Goal: Task Accomplishment & Management: Complete application form

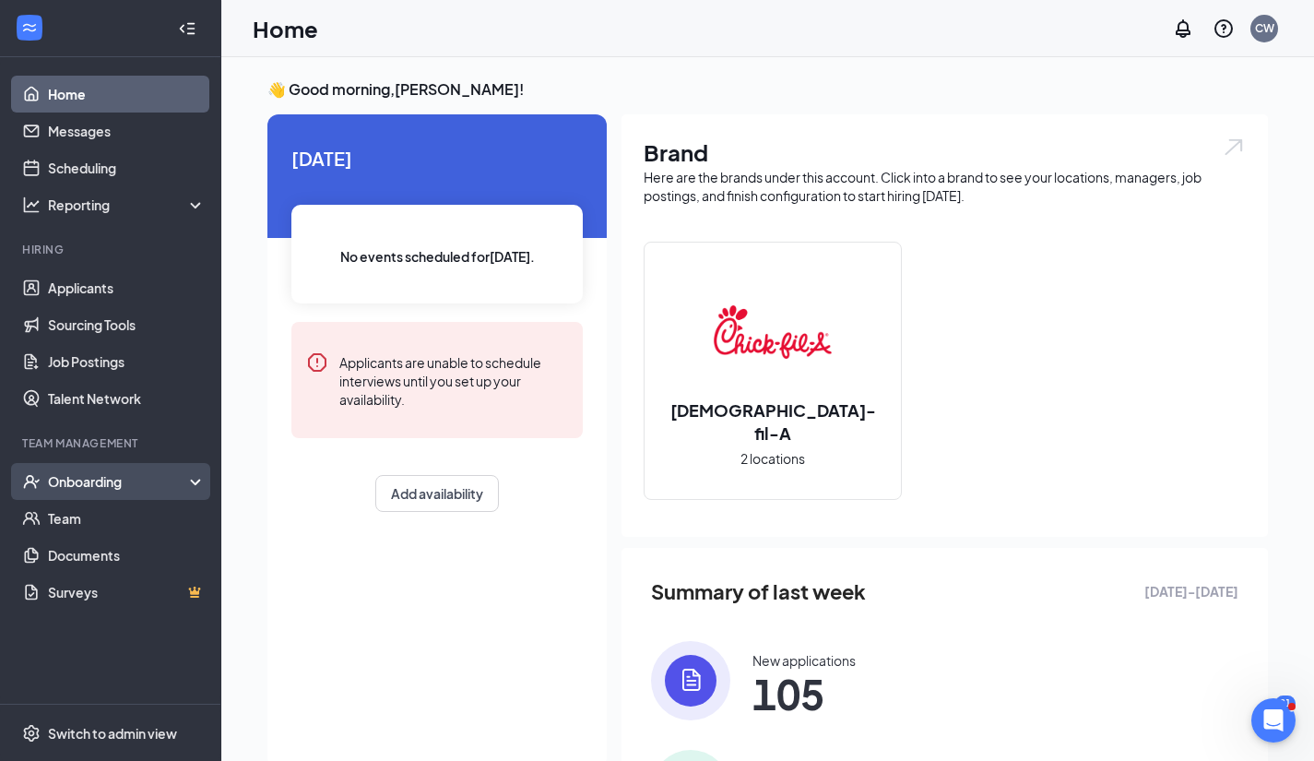
click at [136, 480] on div "Onboarding" at bounding box center [119, 481] width 142 height 18
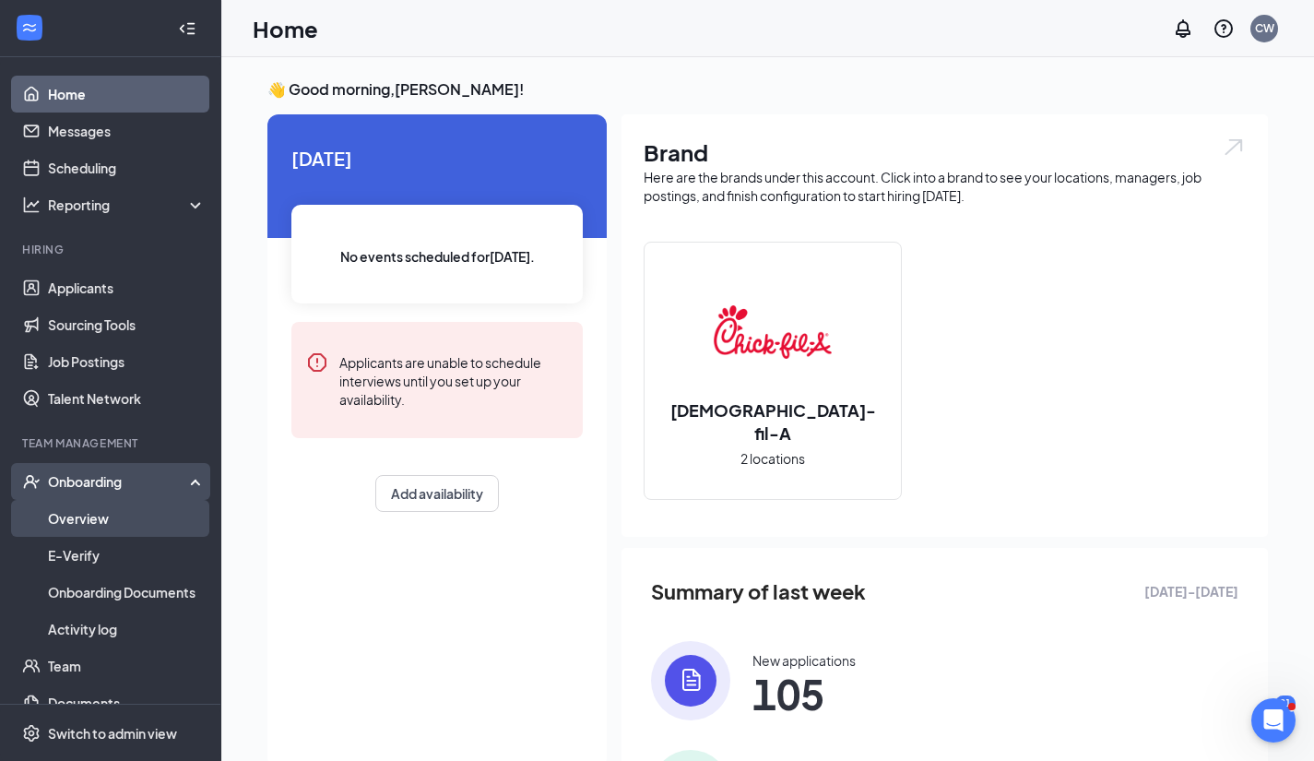
click at [127, 513] on link "Overview" at bounding box center [127, 518] width 158 height 37
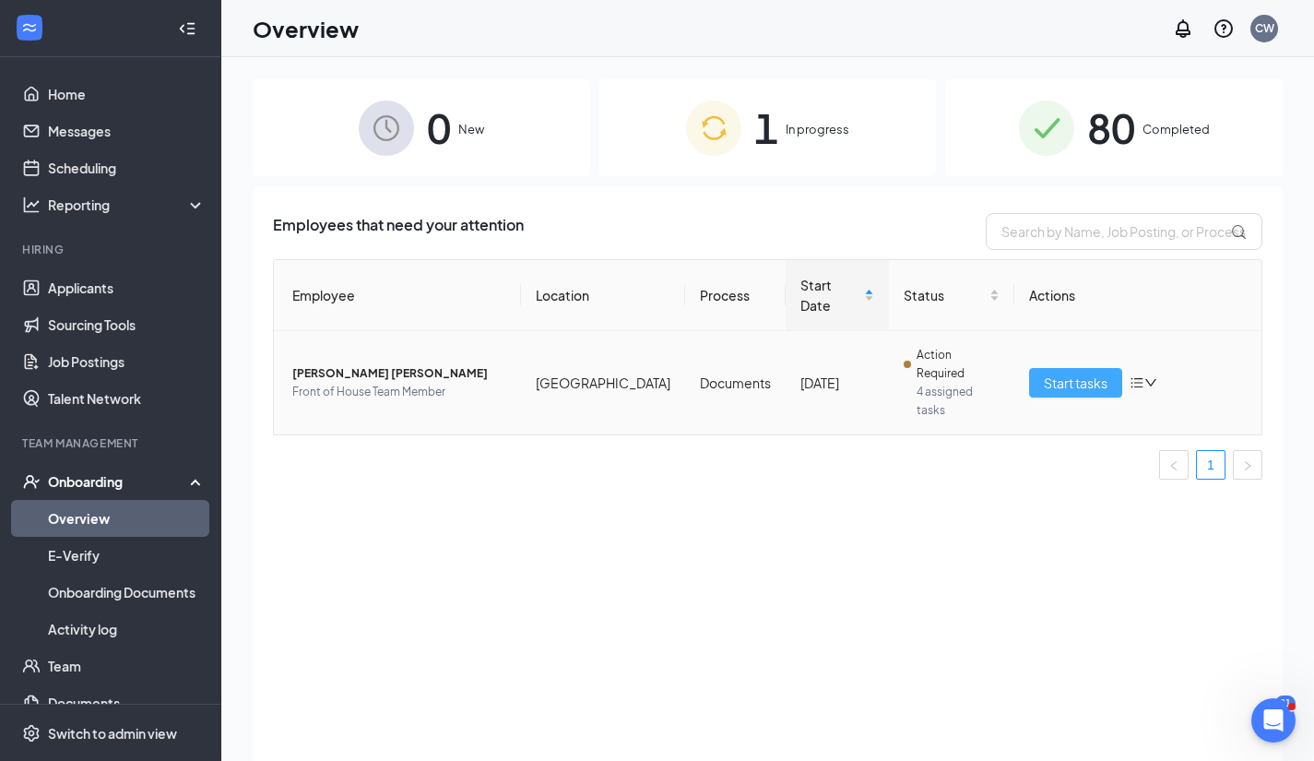
click at [1086, 373] on span "Start tasks" at bounding box center [1076, 383] width 64 height 20
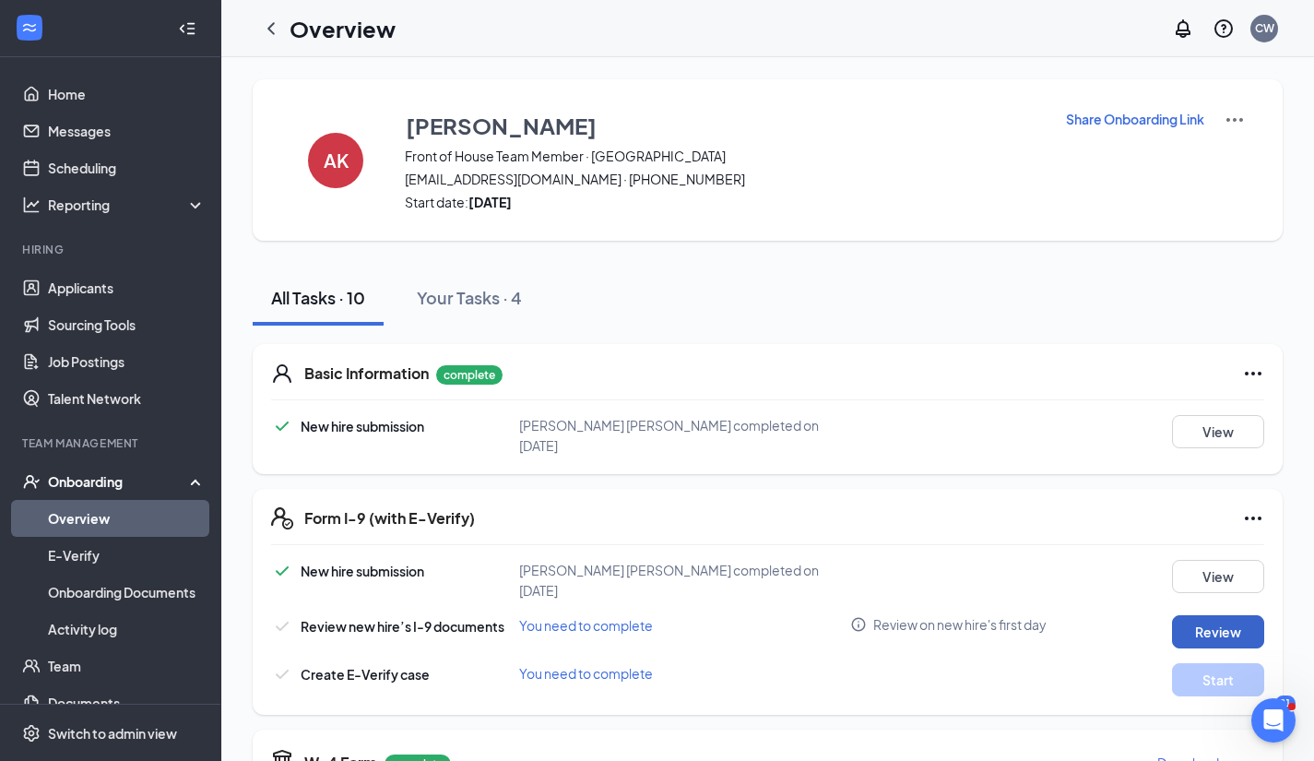
click at [1210, 615] on button "Review" at bounding box center [1218, 631] width 92 height 33
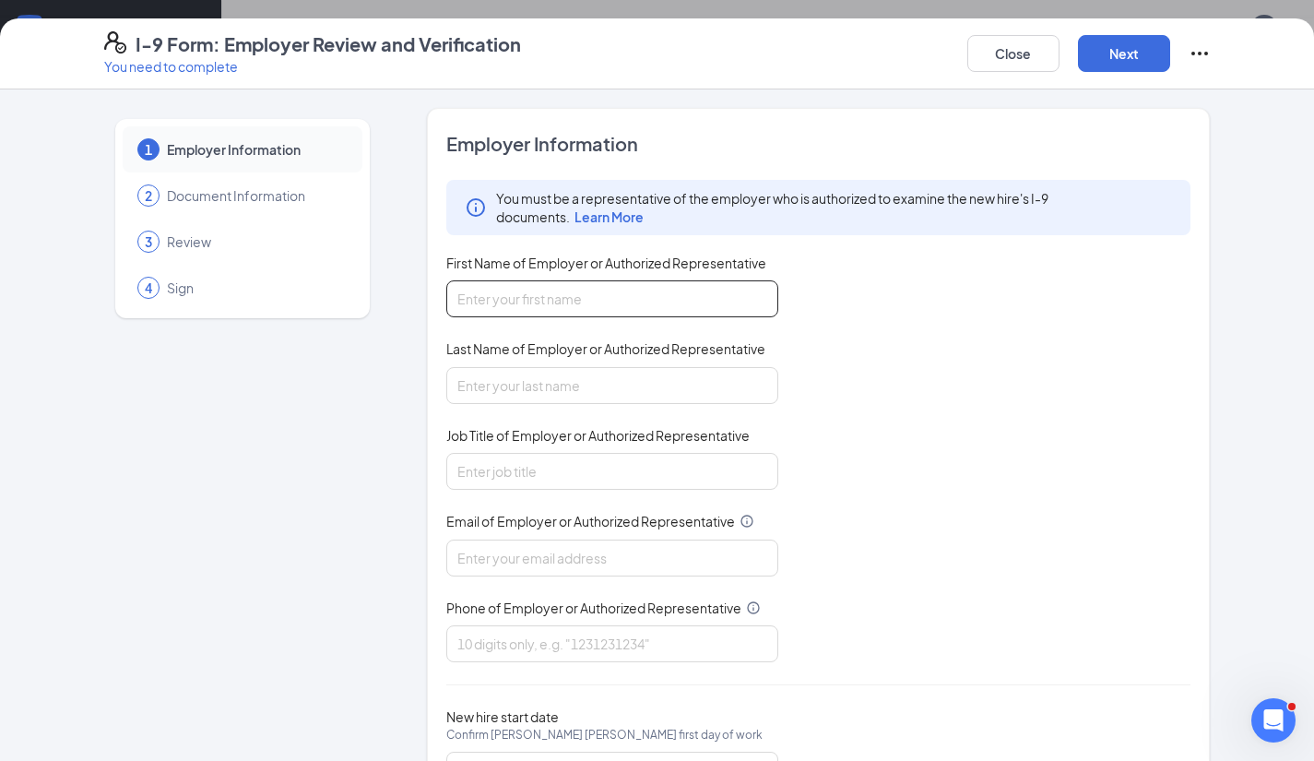
click at [537, 290] on input "First Name of Employer or Authorized Representative" at bounding box center [612, 298] width 332 height 37
type input "[PERSON_NAME]"
type input "[EMAIL_ADDRESS][DOMAIN_NAME]"
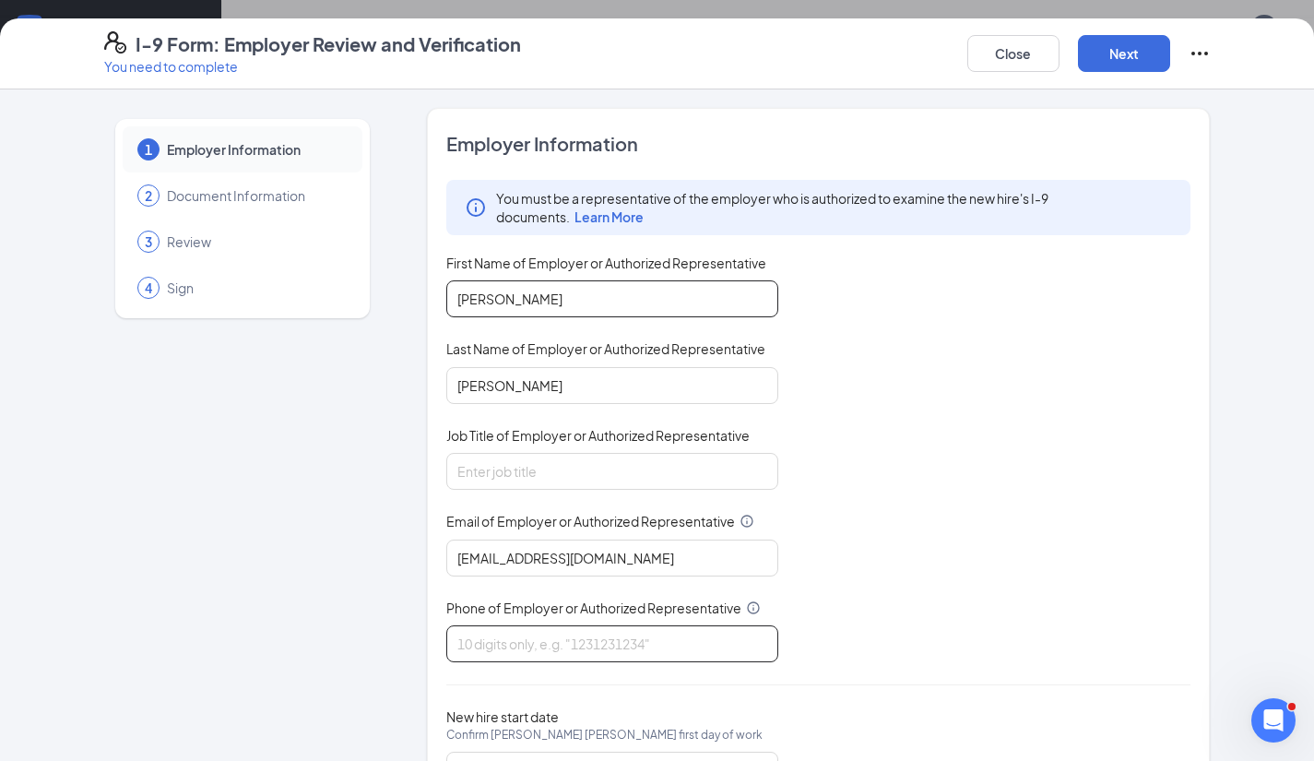
type input "6165583658"
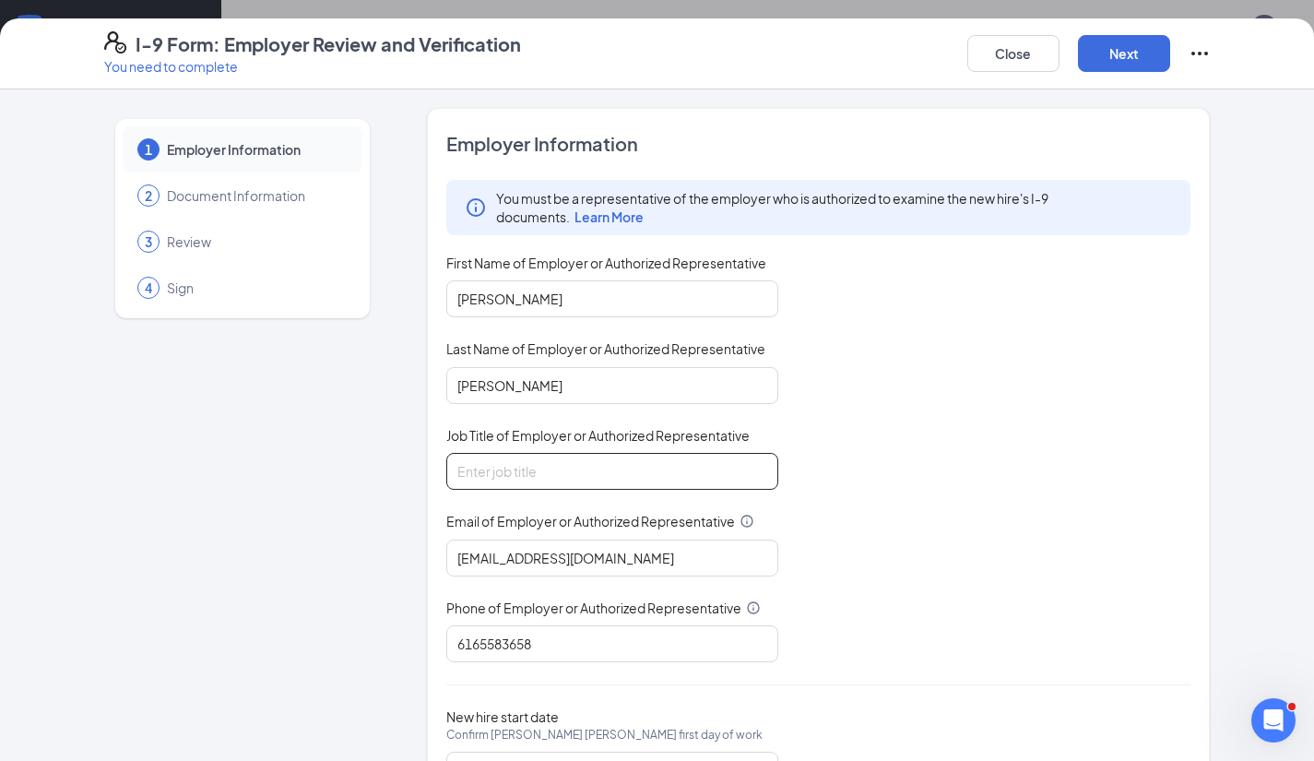
click at [537, 461] on input "Job Title of Employer or Authorized Representative" at bounding box center [612, 471] width 332 height 37
type input "Executive Consultant"
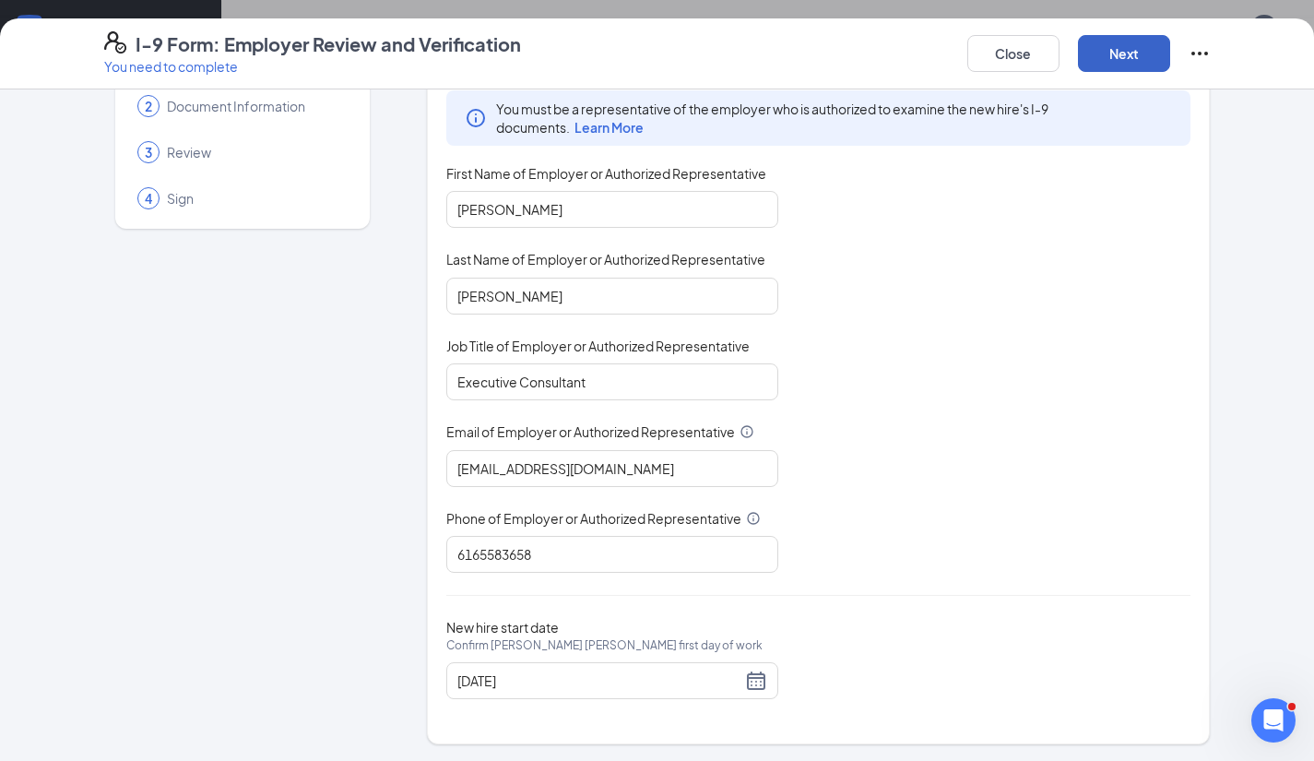
click at [1115, 53] on button "Next" at bounding box center [1124, 53] width 92 height 37
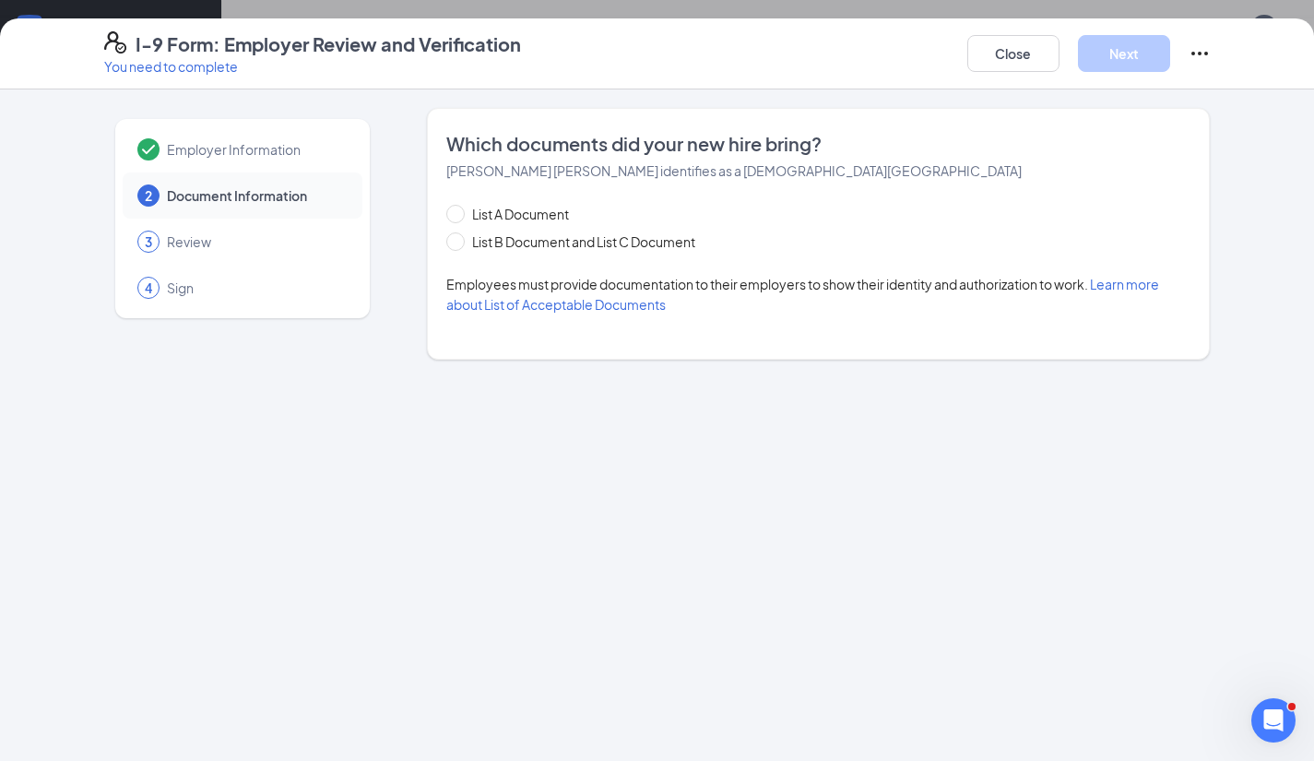
scroll to position [0, 0]
click at [453, 213] on input "List A Document" at bounding box center [452, 211] width 13 height 13
radio input "true"
click at [446, 241] on input "List B Document and List C Document" at bounding box center [452, 238] width 13 height 13
radio input "true"
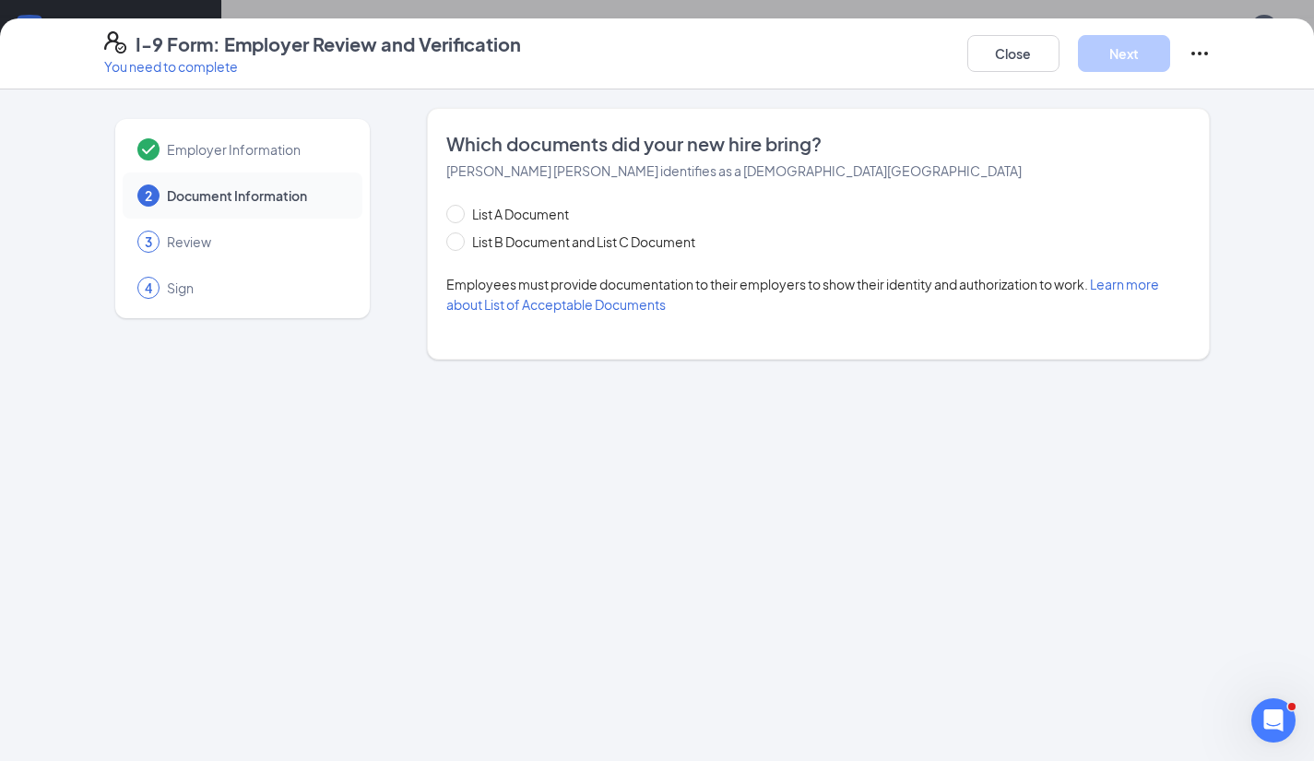
radio input "false"
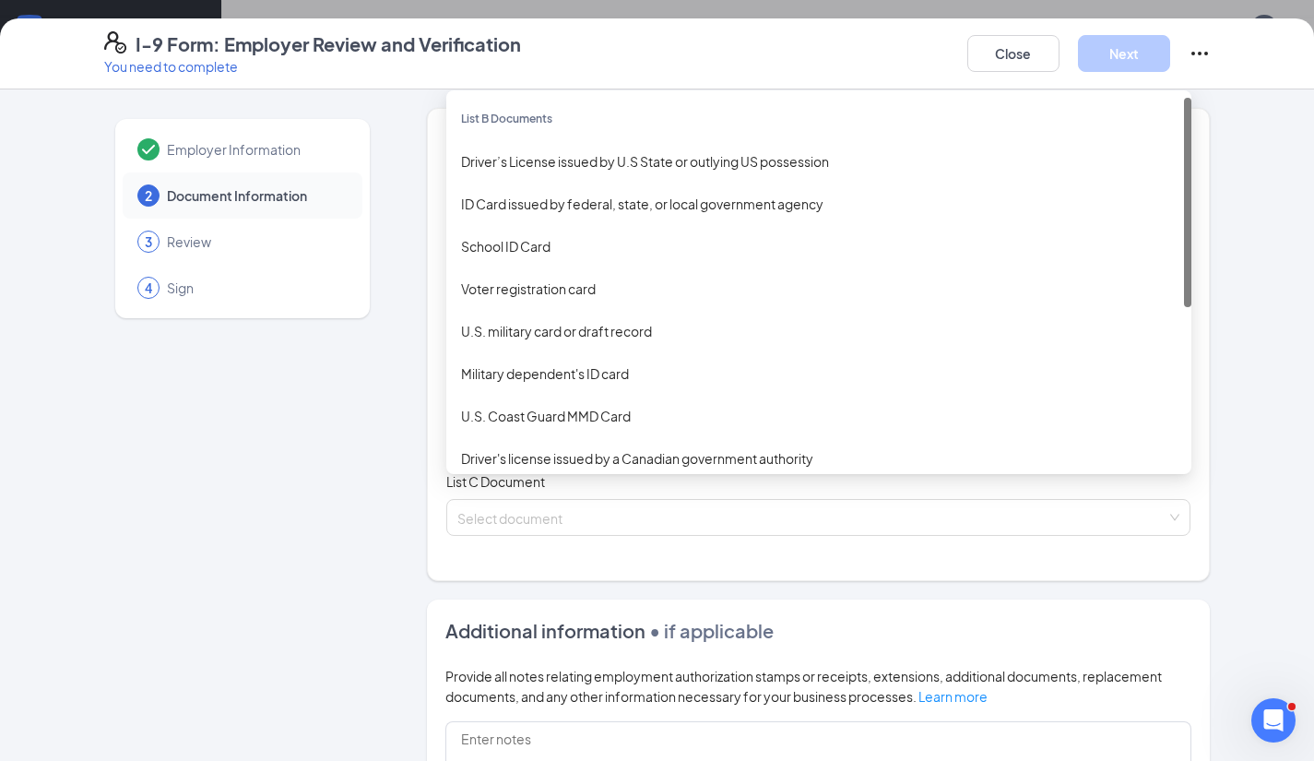
click at [470, 403] on div "Select document List B Documents Driver’s License issued by U.S State or outlyi…" at bounding box center [818, 406] width 745 height 37
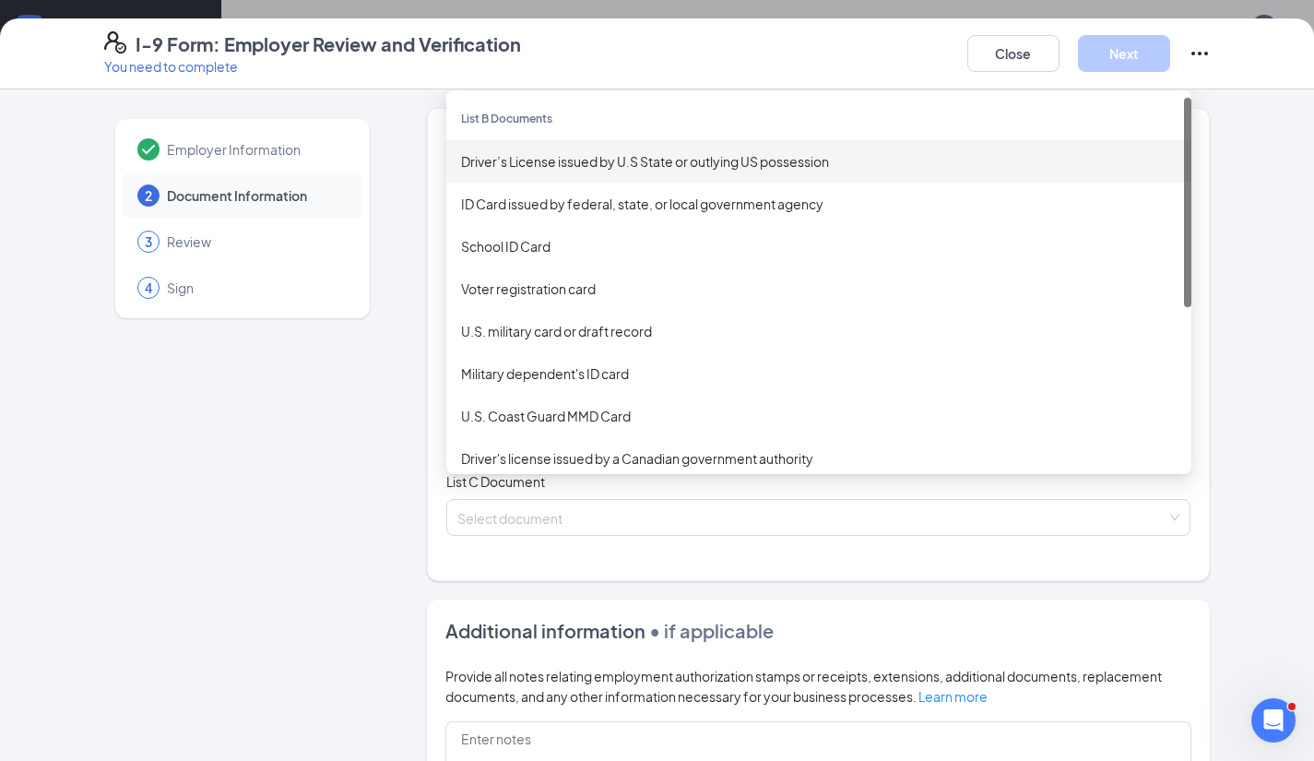
click at [514, 163] on div "Driver’s License issued by U.S State or outlying US possession" at bounding box center [819, 161] width 716 height 20
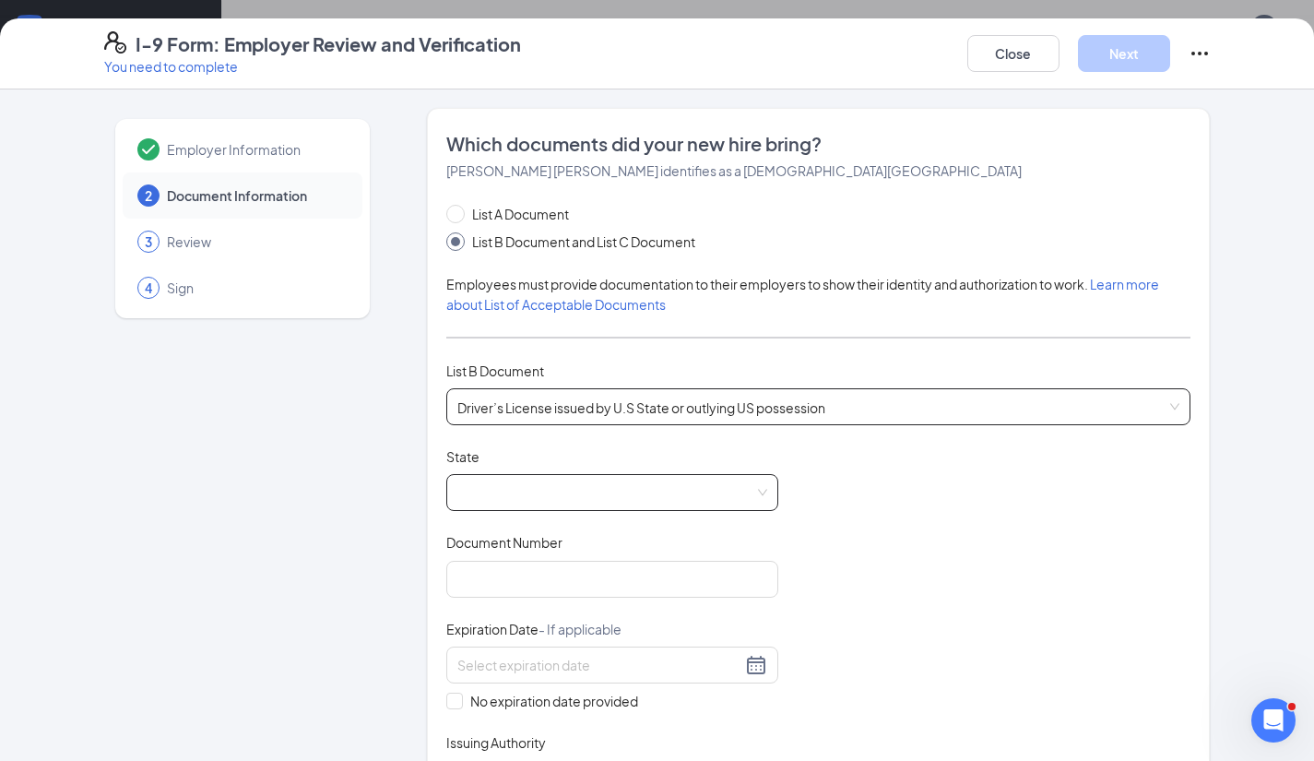
click at [522, 482] on span at bounding box center [612, 492] width 310 height 35
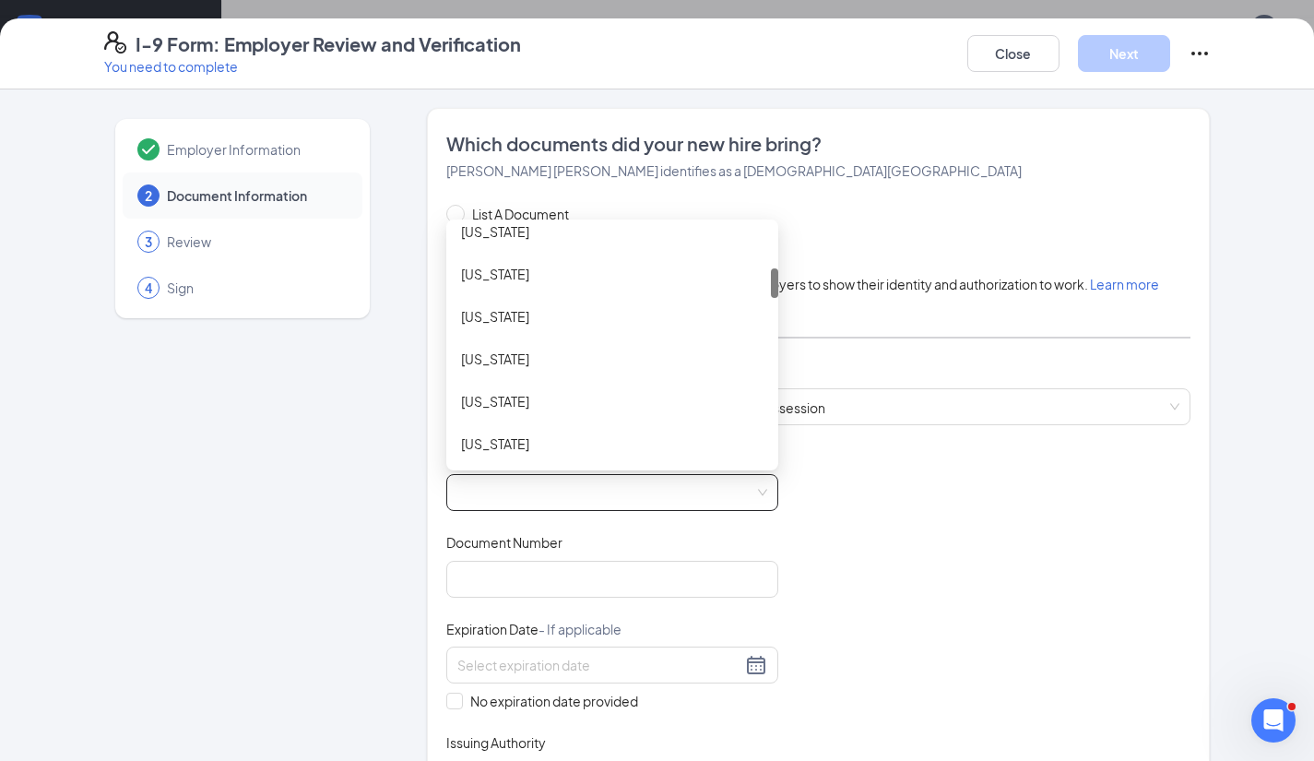
scroll to position [324, 0]
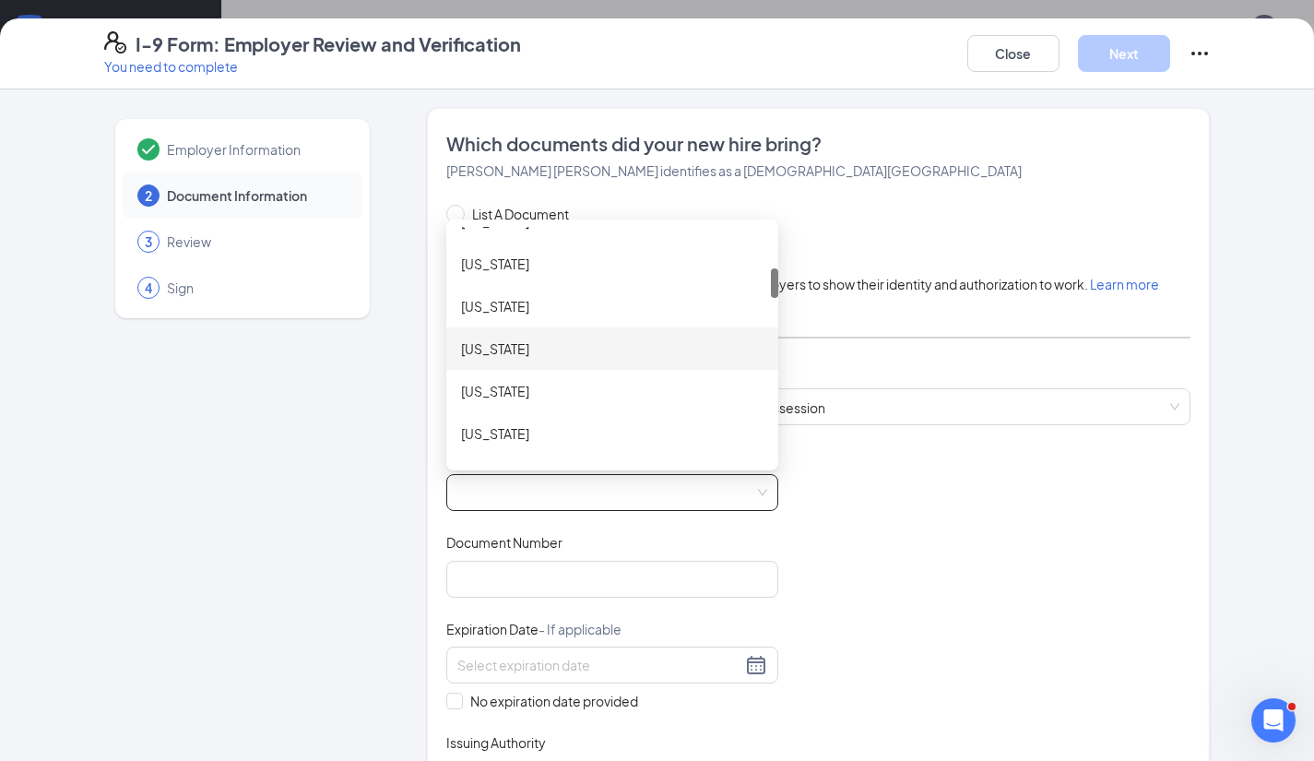
click at [509, 350] on div "[US_STATE]" at bounding box center [612, 348] width 303 height 20
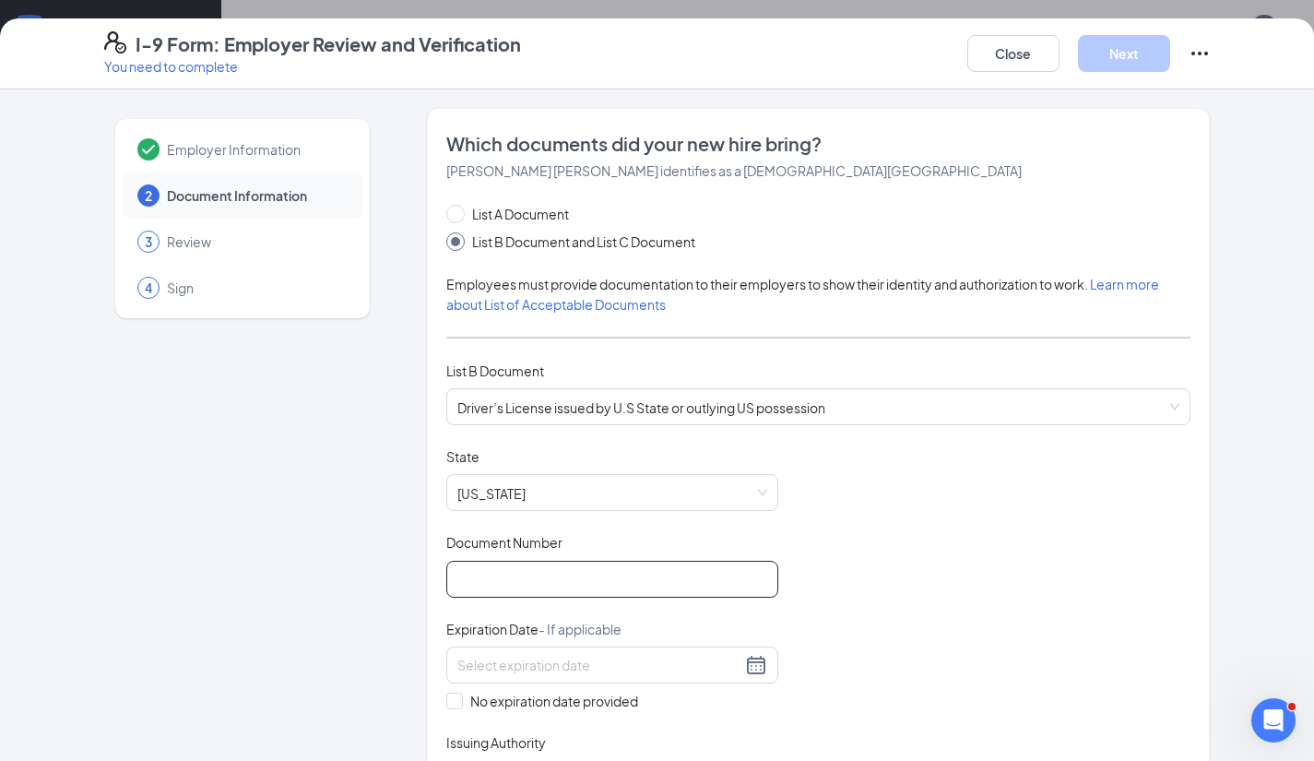
click at [487, 573] on input "Document Number" at bounding box center [612, 579] width 332 height 37
type input "K520-002-98-686-0"
click at [505, 663] on input at bounding box center [599, 665] width 284 height 20
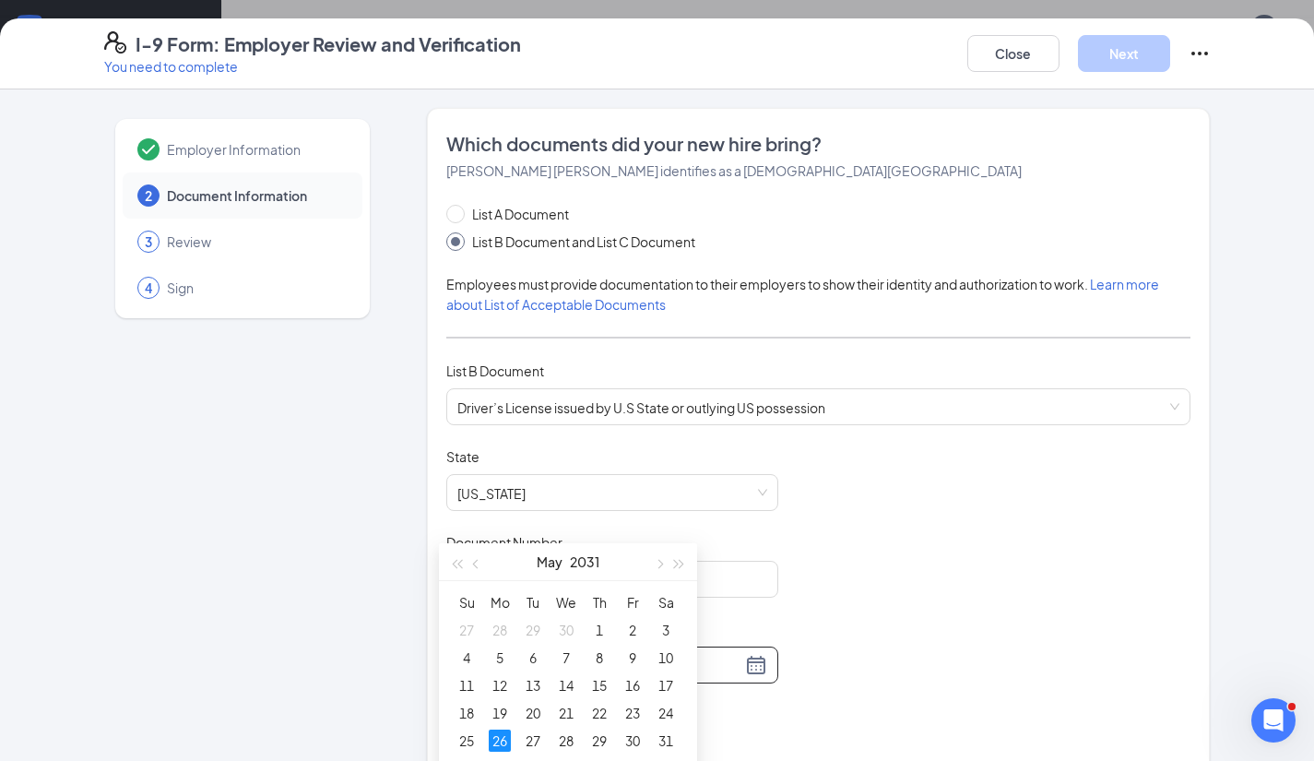
scroll to position [142, 0]
click at [501, 734] on div "26" at bounding box center [500, 740] width 22 height 22
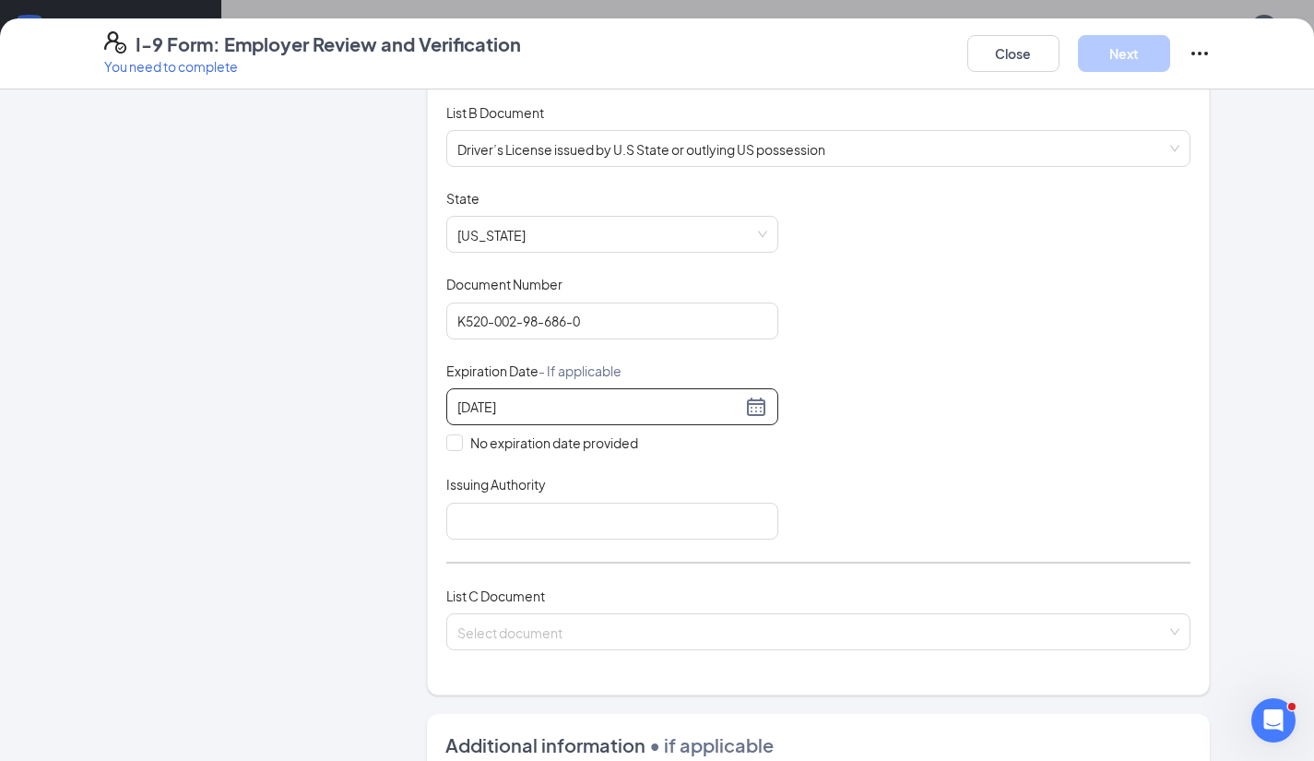
scroll to position [260, 0]
type input "[DATE]"
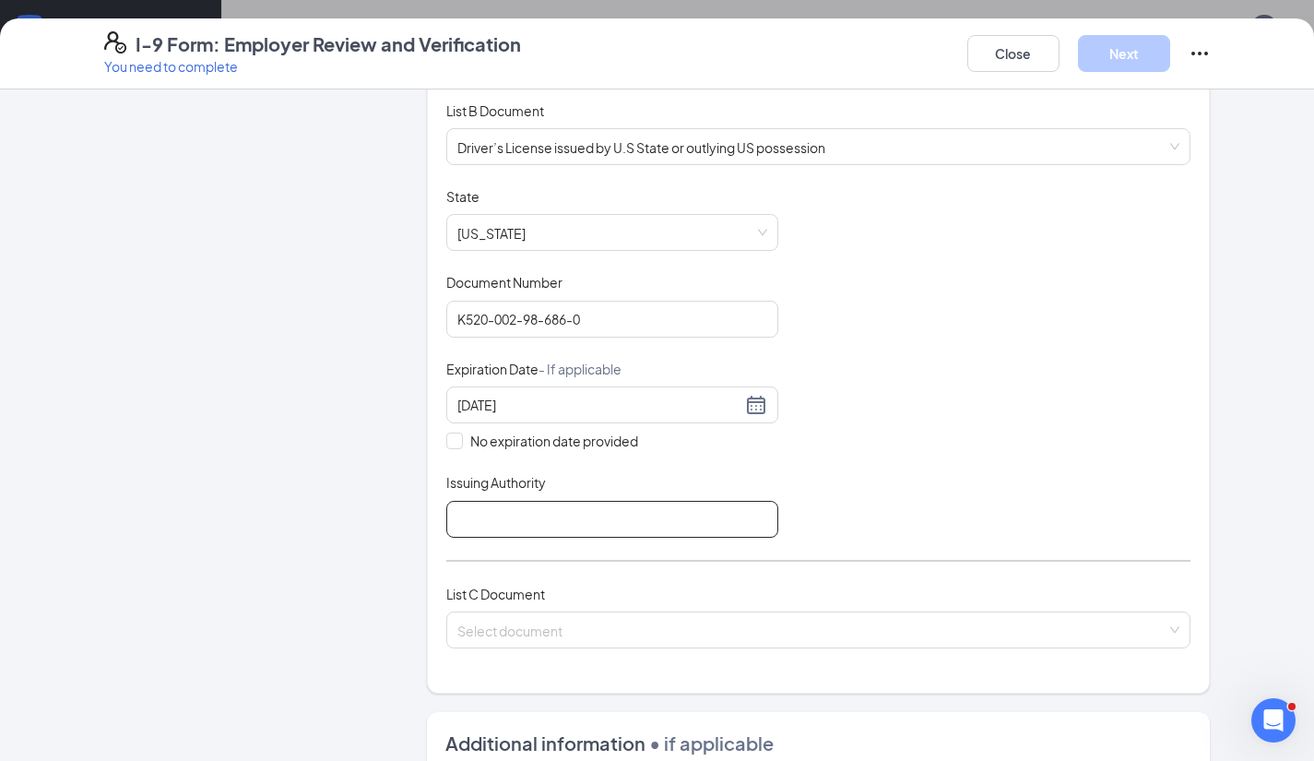
click at [630, 514] on input "Issuing Authority" at bounding box center [612, 519] width 332 height 37
type input "FL"
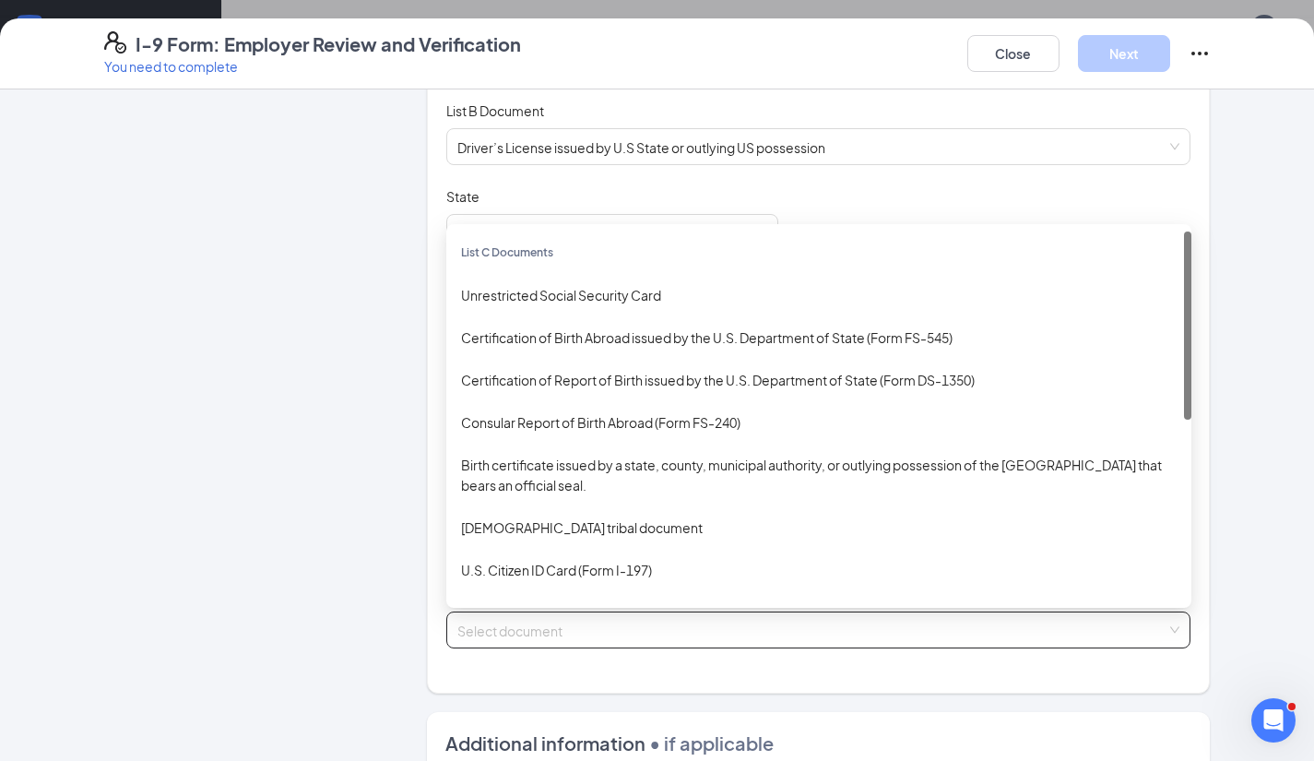
click at [528, 619] on input "search" at bounding box center [812, 626] width 710 height 28
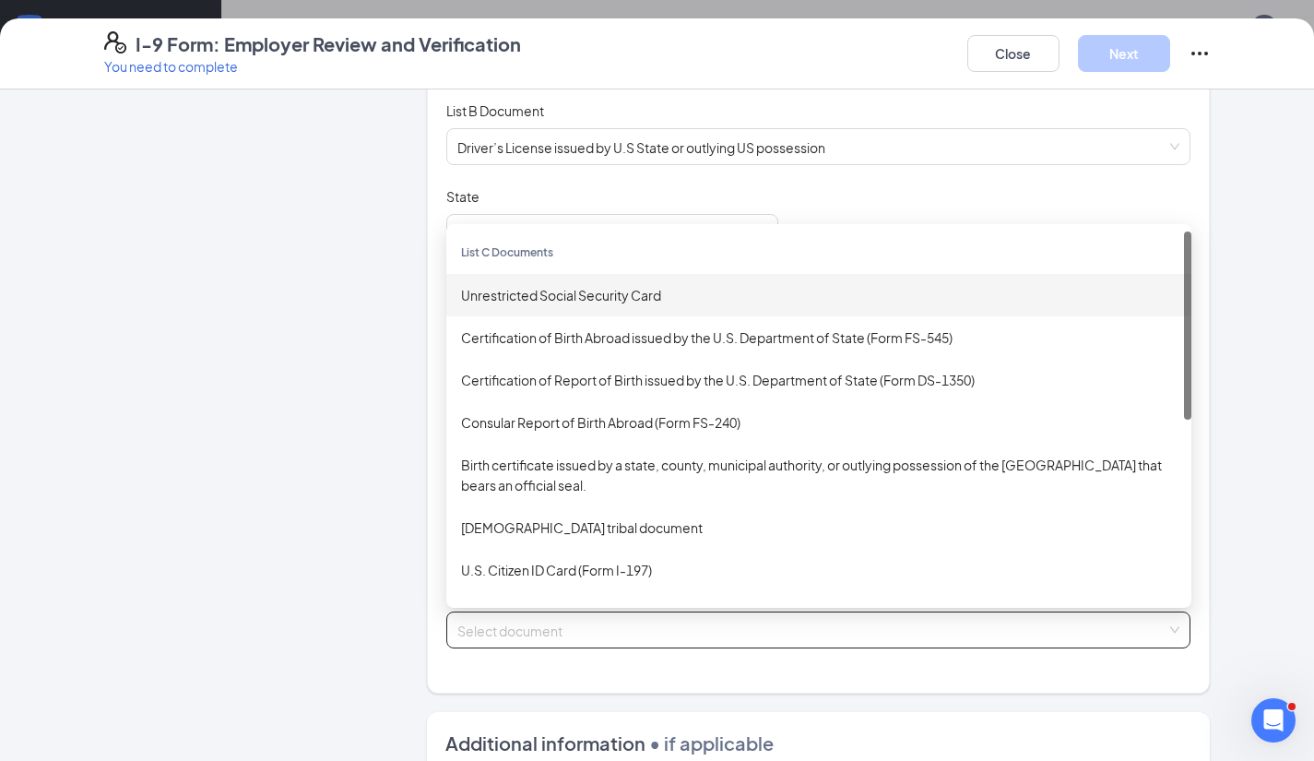
click at [544, 296] on div "Unrestricted Social Security Card" at bounding box center [819, 295] width 716 height 20
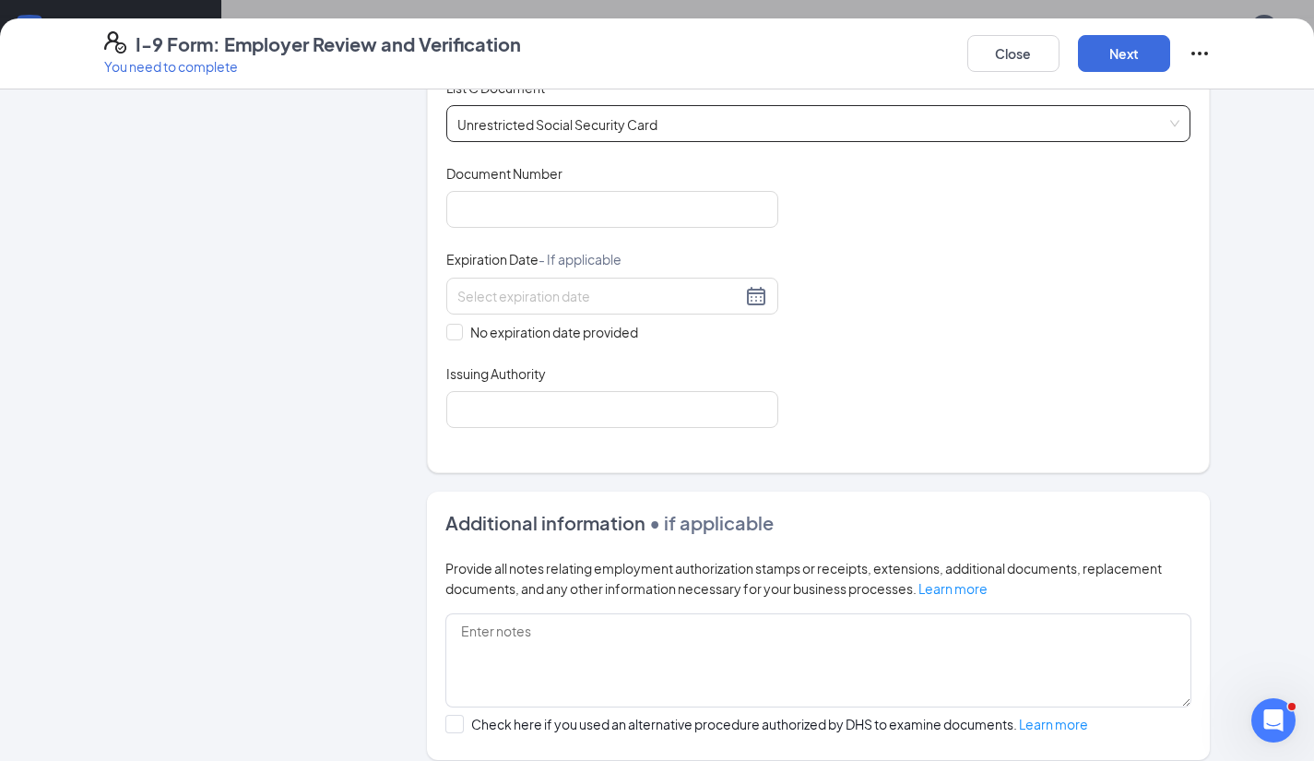
scroll to position [767, 0]
click at [507, 216] on input "Document Number" at bounding box center [612, 208] width 332 height 37
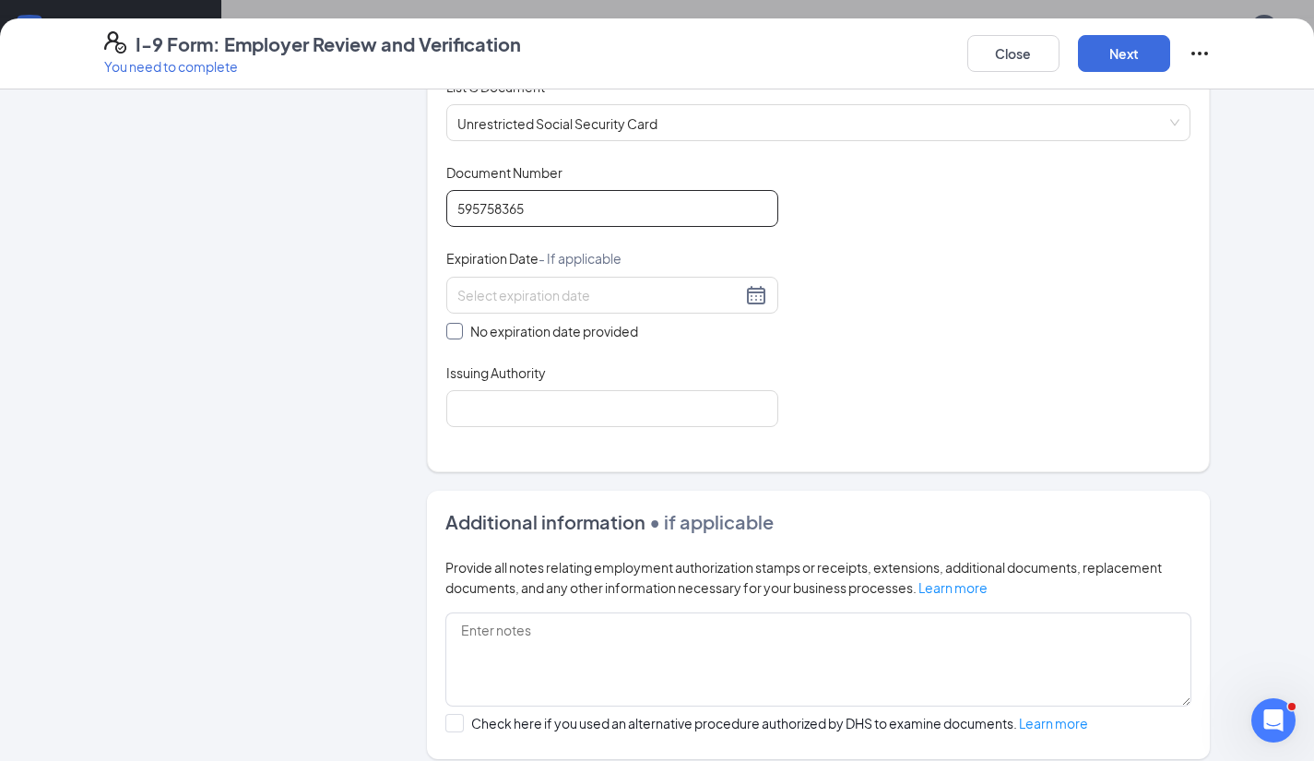
type input "595758365"
click at [446, 326] on input "No expiration date provided" at bounding box center [452, 329] width 13 height 13
checkbox input "true"
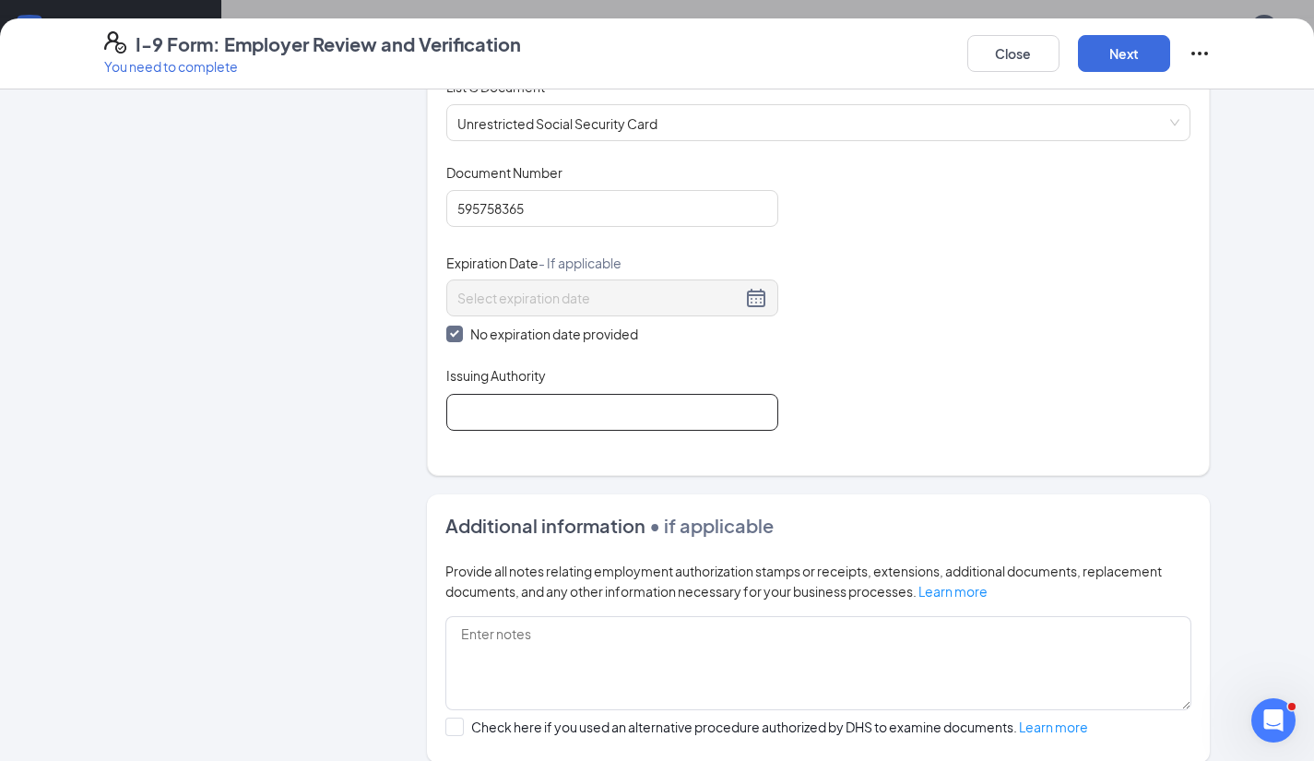
click at [492, 408] on input "Issuing Authority" at bounding box center [612, 412] width 332 height 37
type input "US SS Administration"
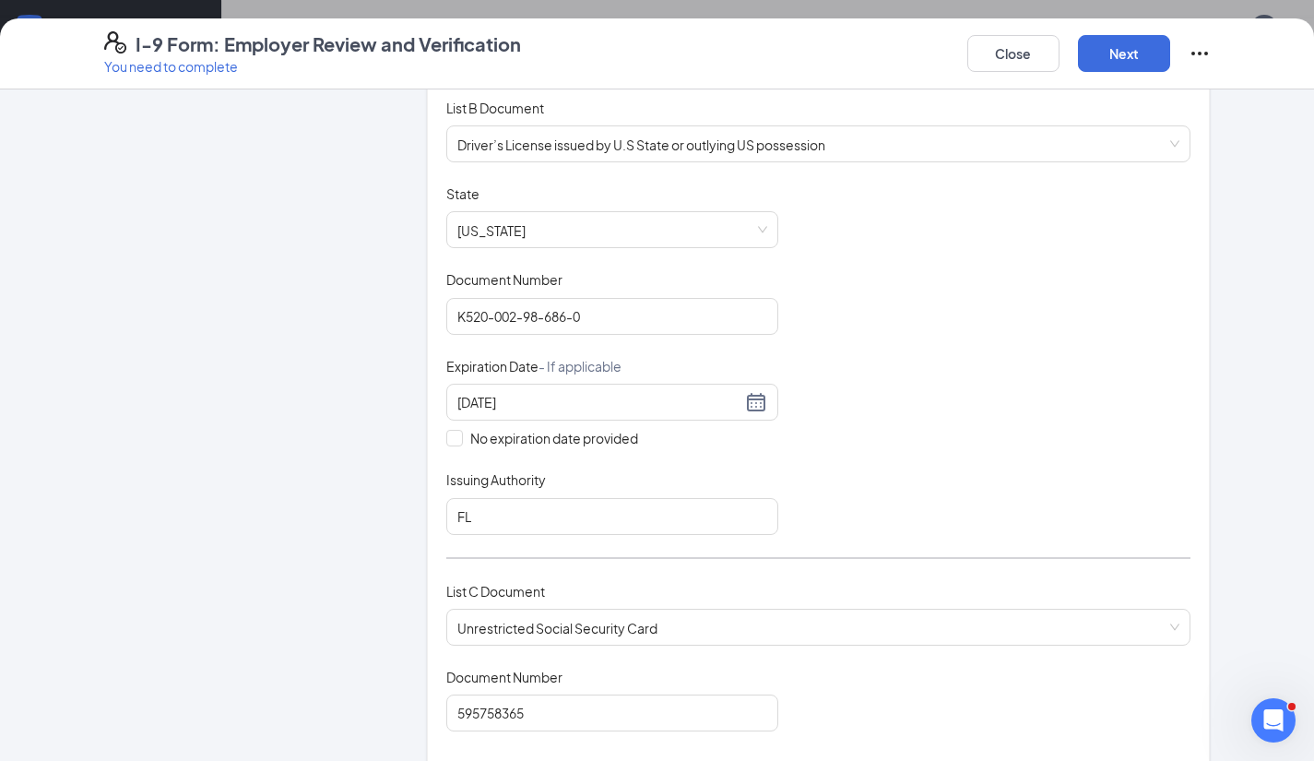
scroll to position [233, 0]
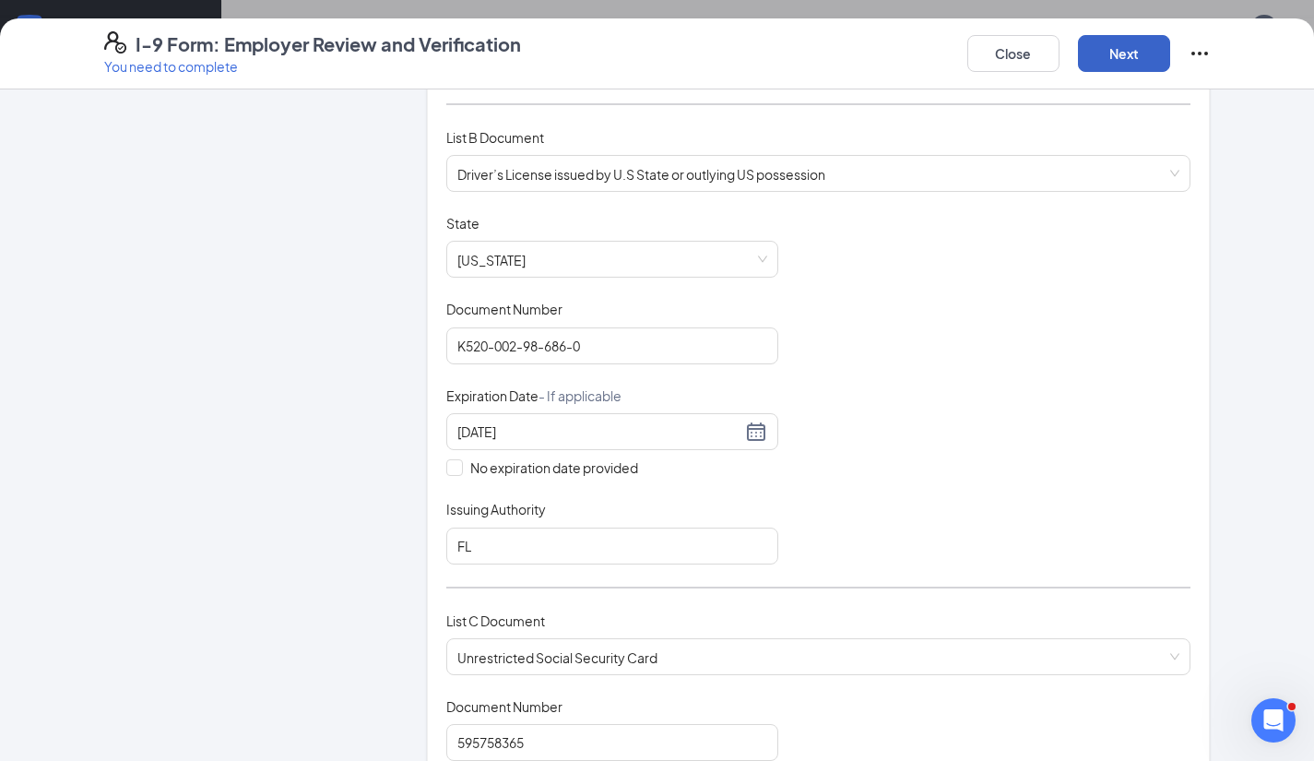
click at [1132, 51] on button "Next" at bounding box center [1124, 53] width 92 height 37
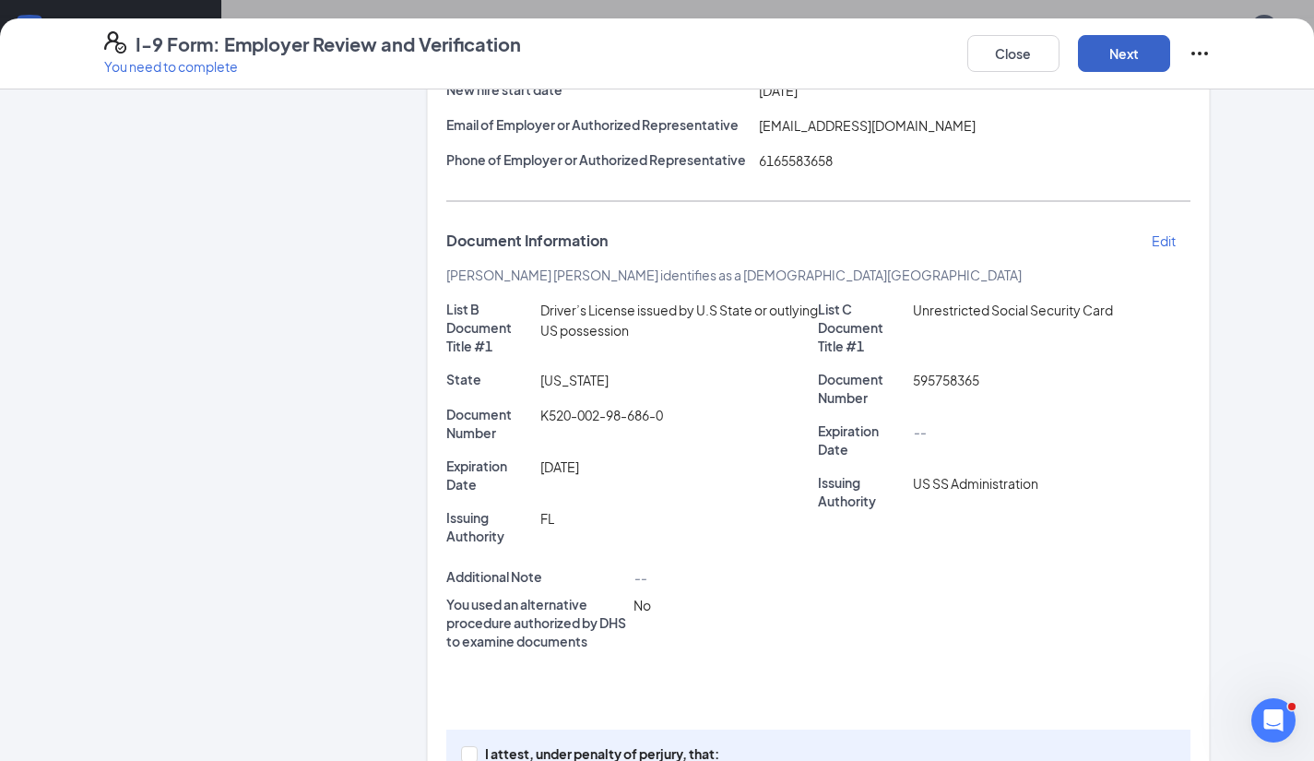
scroll to position [387, 0]
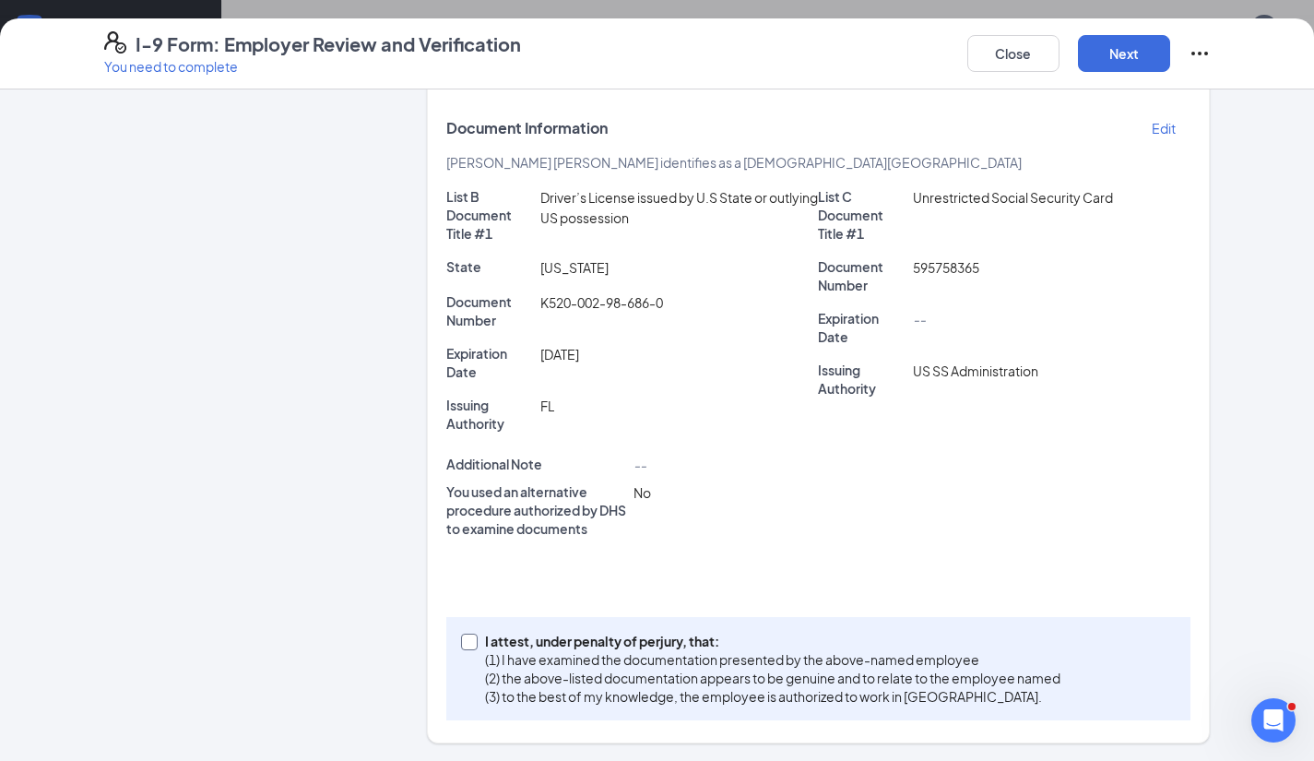
click at [478, 635] on span "I attest, under penalty of [PERSON_NAME], that: (1) I have examined the documen…" at bounding box center [773, 669] width 590 height 74
click at [470, 635] on input "I attest, under penalty of [PERSON_NAME], that: (1) I have examined the documen…" at bounding box center [467, 640] width 13 height 13
checkbox input "true"
click at [1112, 61] on button "Next" at bounding box center [1124, 53] width 92 height 37
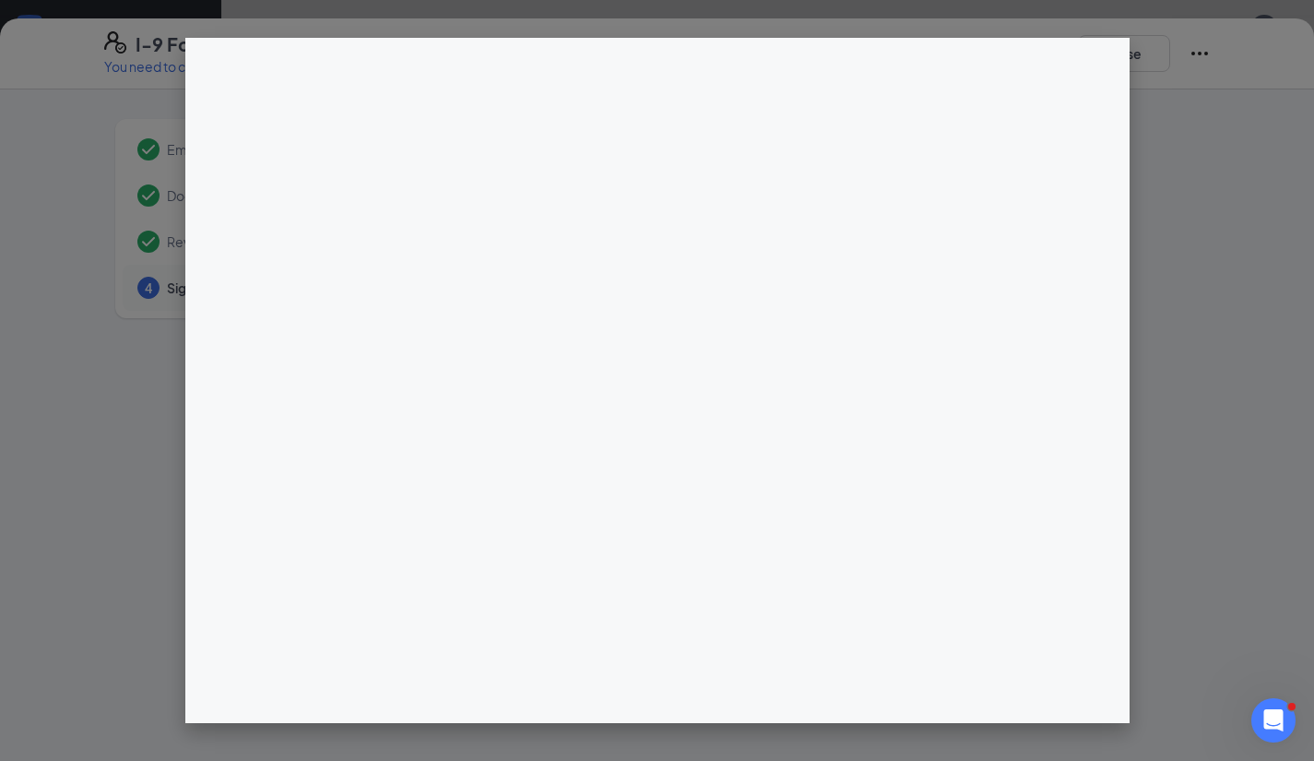
scroll to position [454, 0]
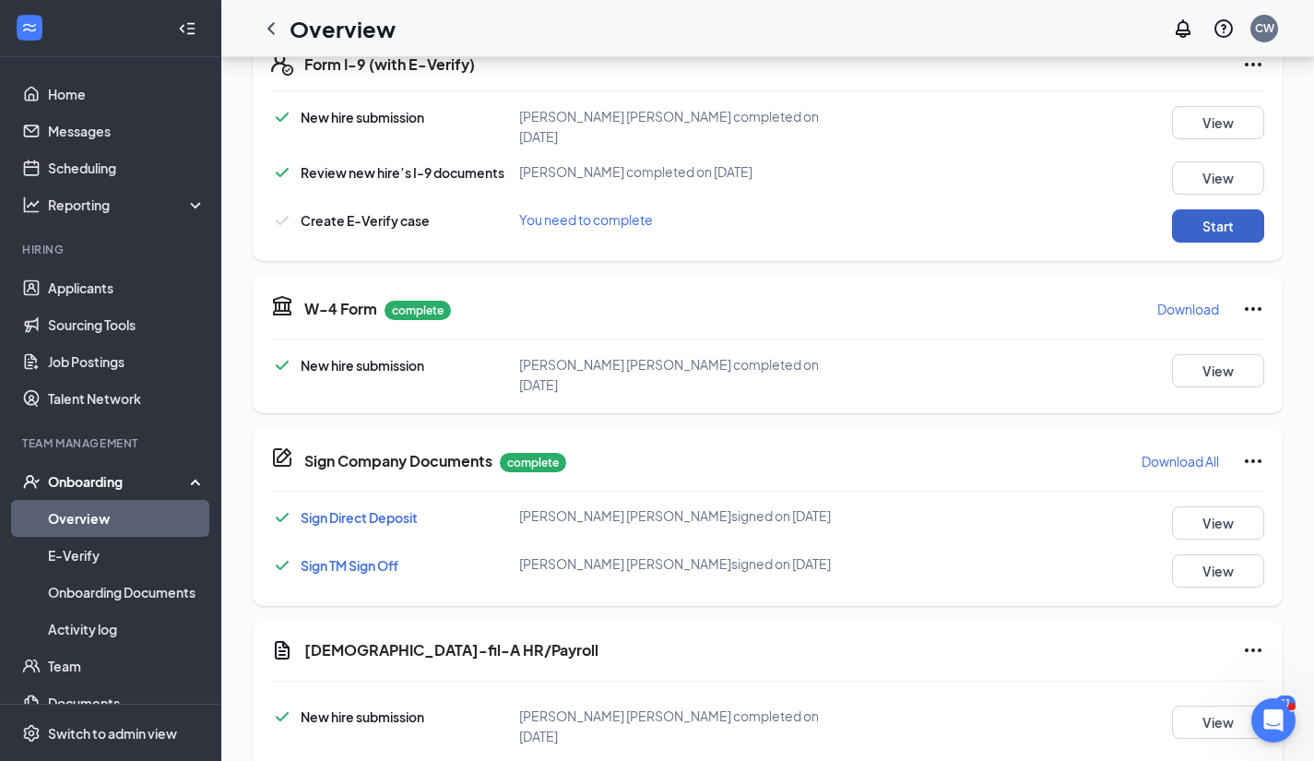
click at [1199, 215] on button "Start" at bounding box center [1218, 225] width 92 height 33
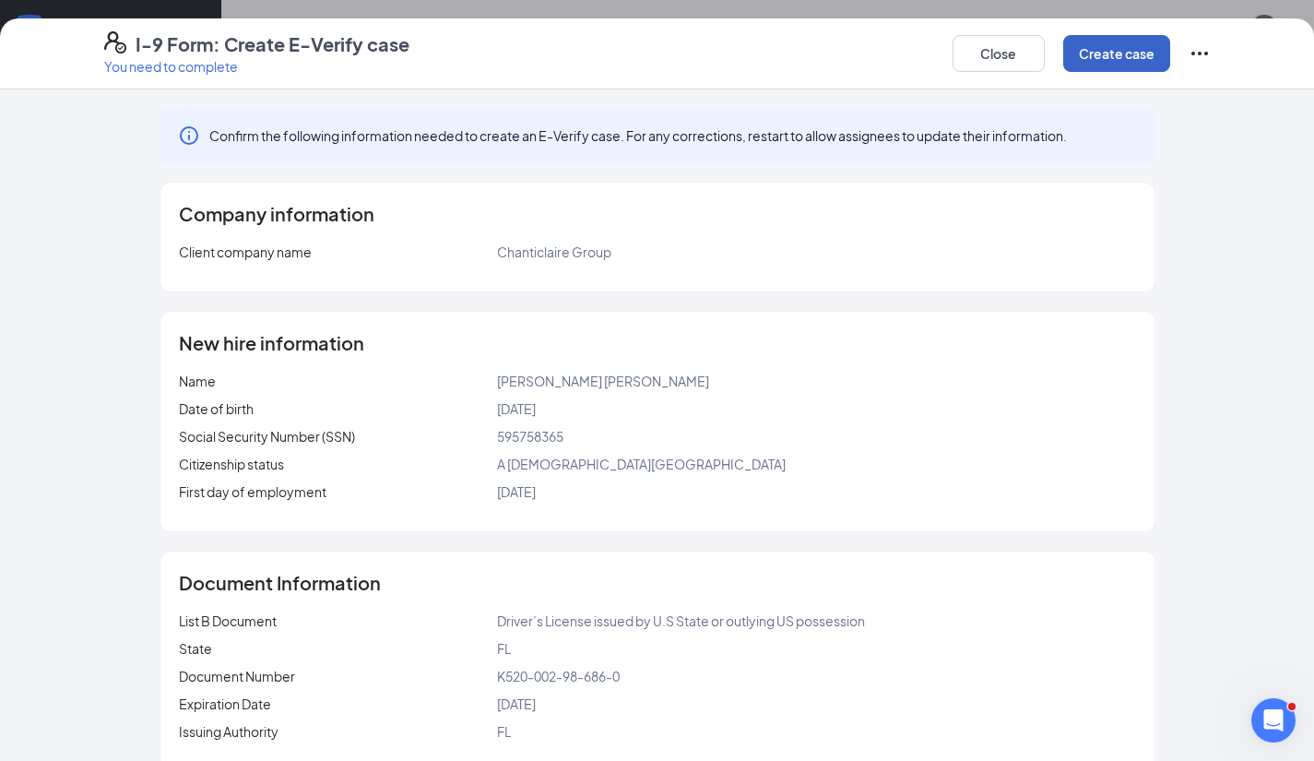
click at [1102, 63] on button "Create case" at bounding box center [1116, 53] width 107 height 37
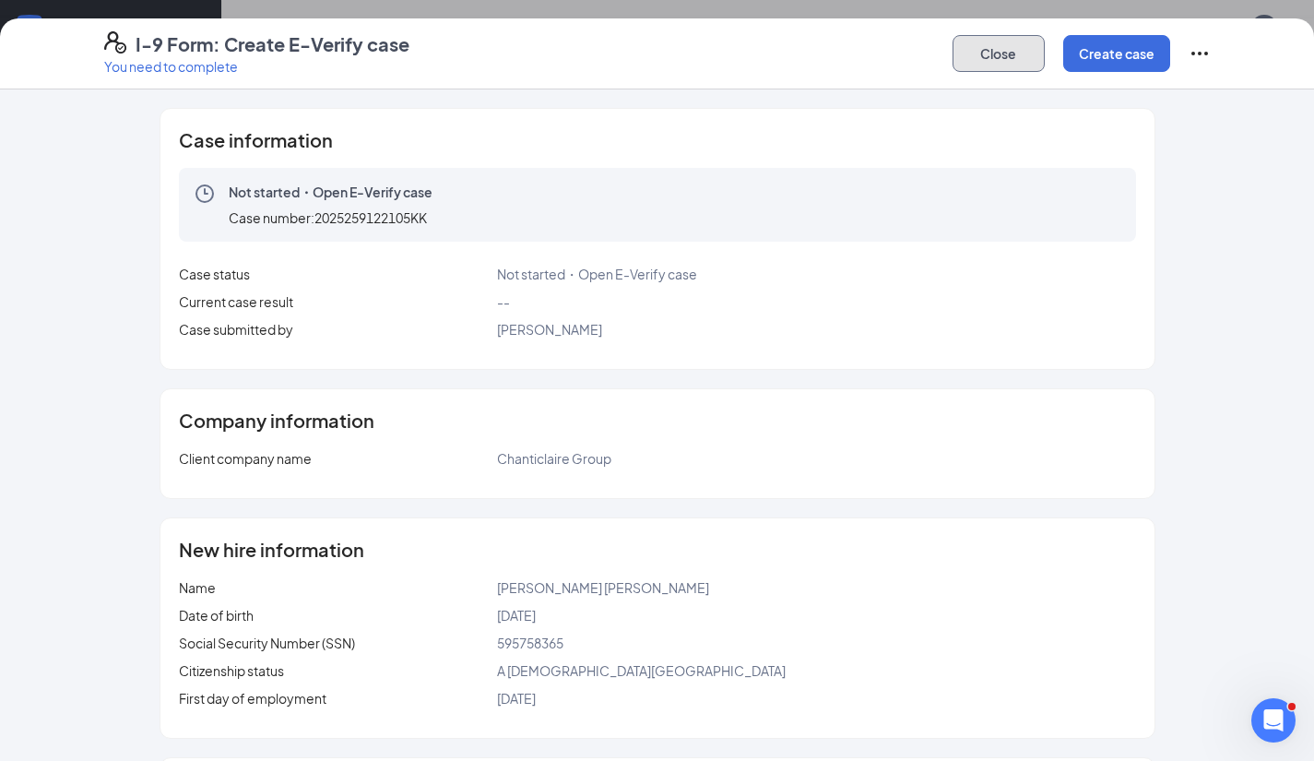
click at [992, 51] on button "Close" at bounding box center [999, 53] width 92 height 37
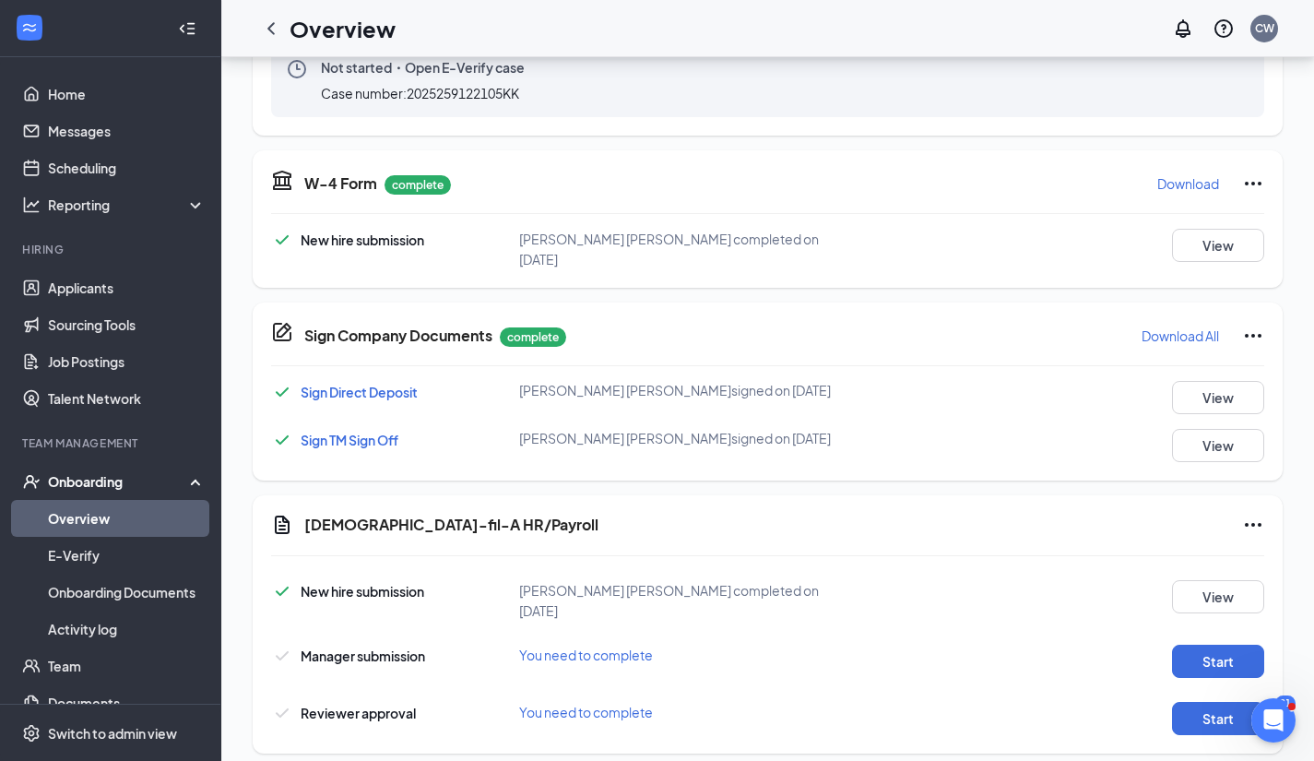
scroll to position [667, 0]
click at [1191, 646] on button "Start" at bounding box center [1218, 662] width 92 height 33
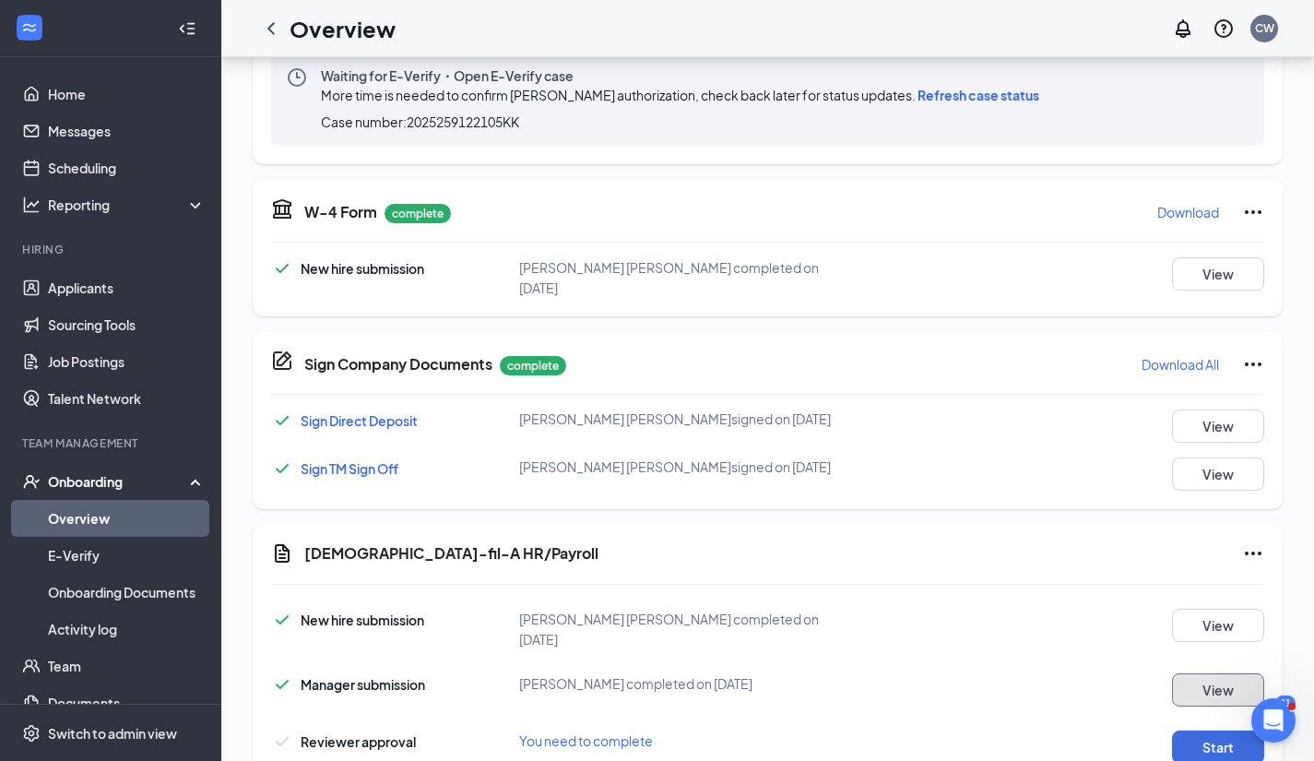
scroll to position [674, 0]
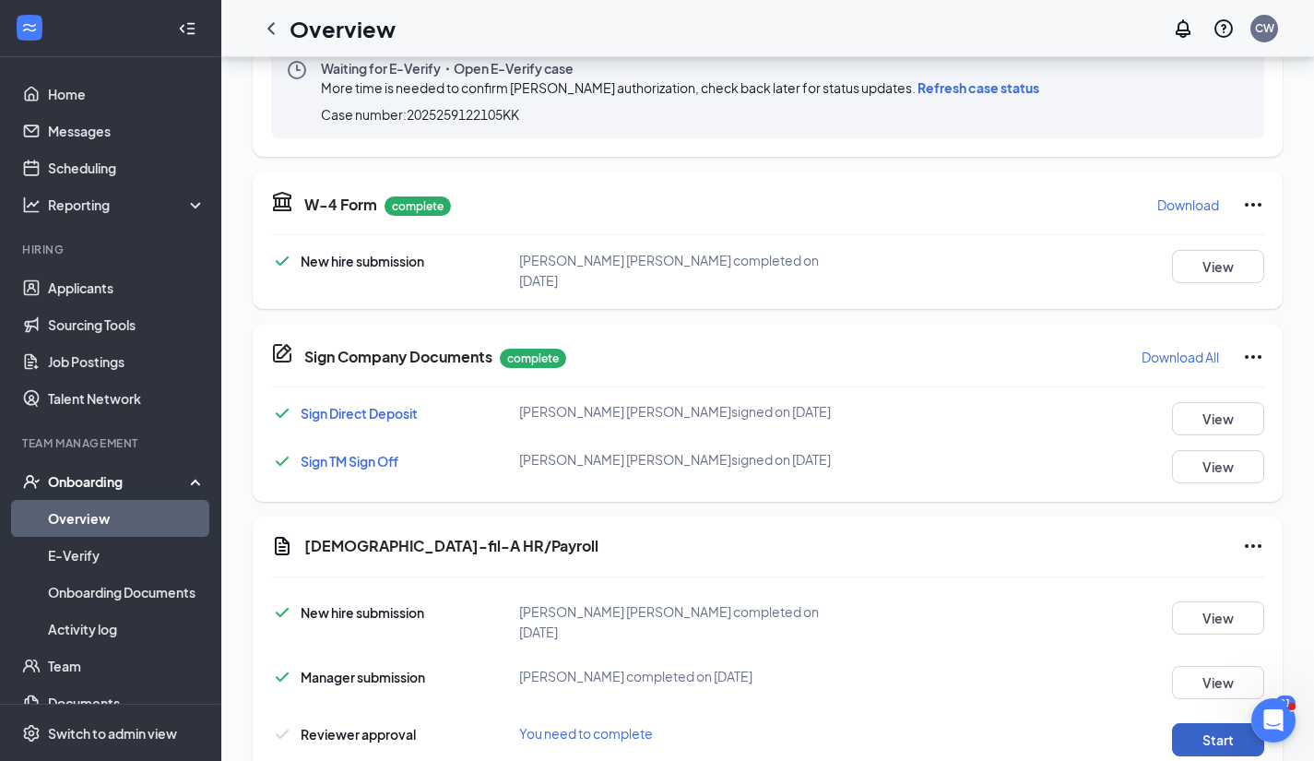
click at [1195, 723] on button "Start" at bounding box center [1218, 739] width 92 height 33
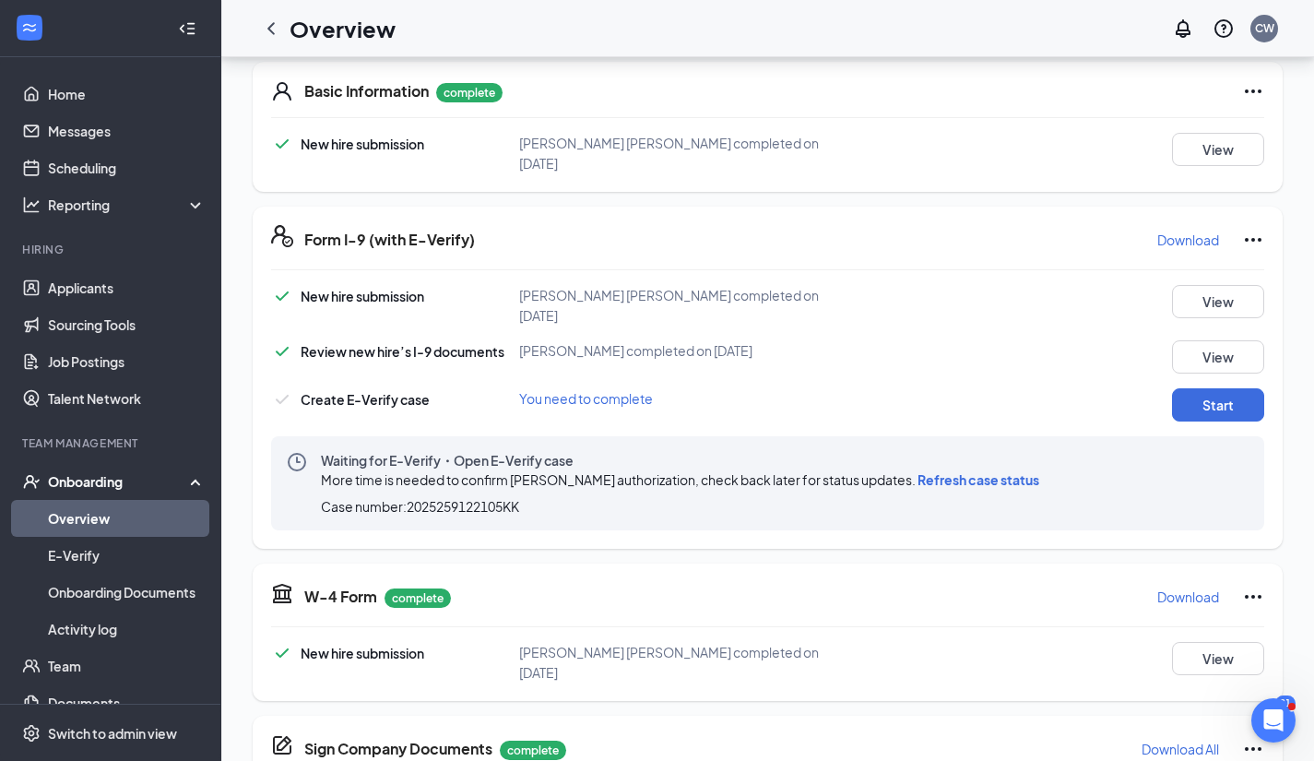
scroll to position [281, 0]
click at [940, 472] on span "Refresh case status" at bounding box center [979, 480] width 122 height 17
click at [943, 472] on span "Refresh case status" at bounding box center [979, 480] width 122 height 17
click at [927, 472] on span "Refresh case status" at bounding box center [979, 480] width 122 height 17
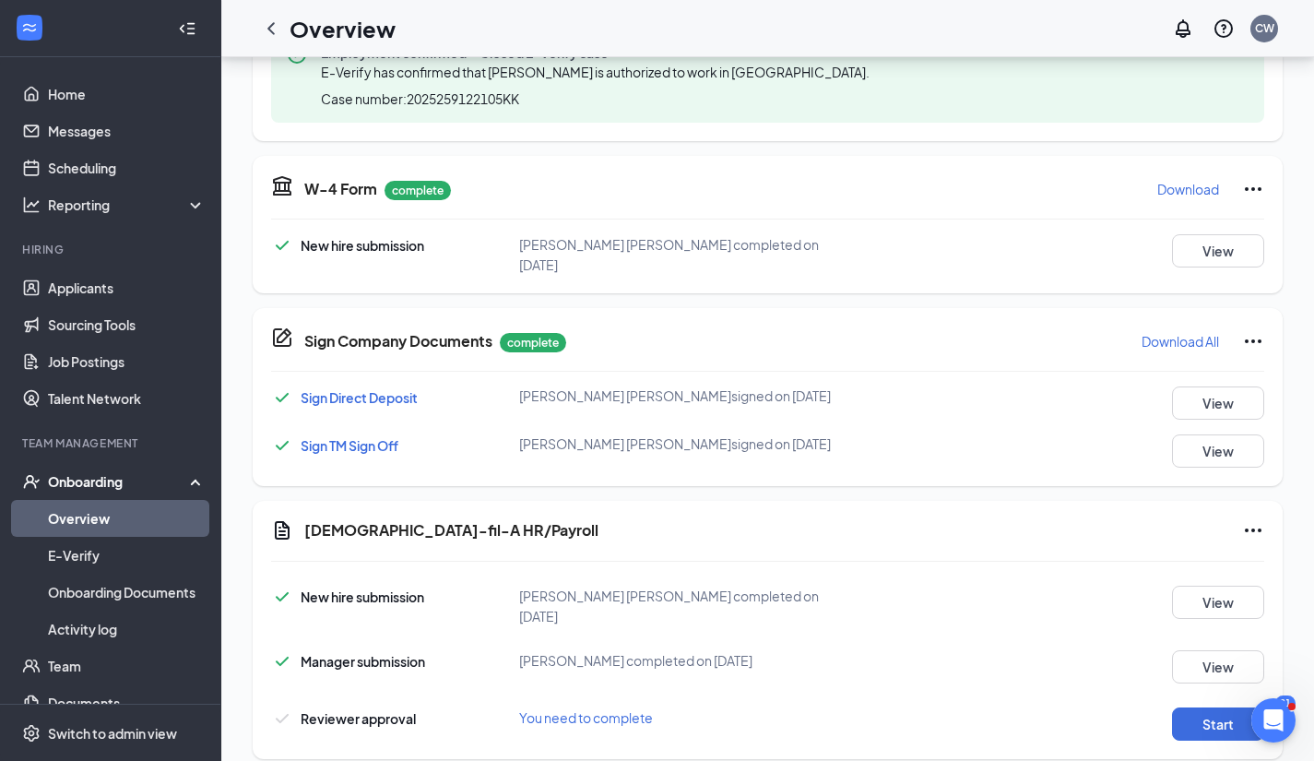
scroll to position [695, 0]
